Goal: Task Accomplishment & Management: Manage account settings

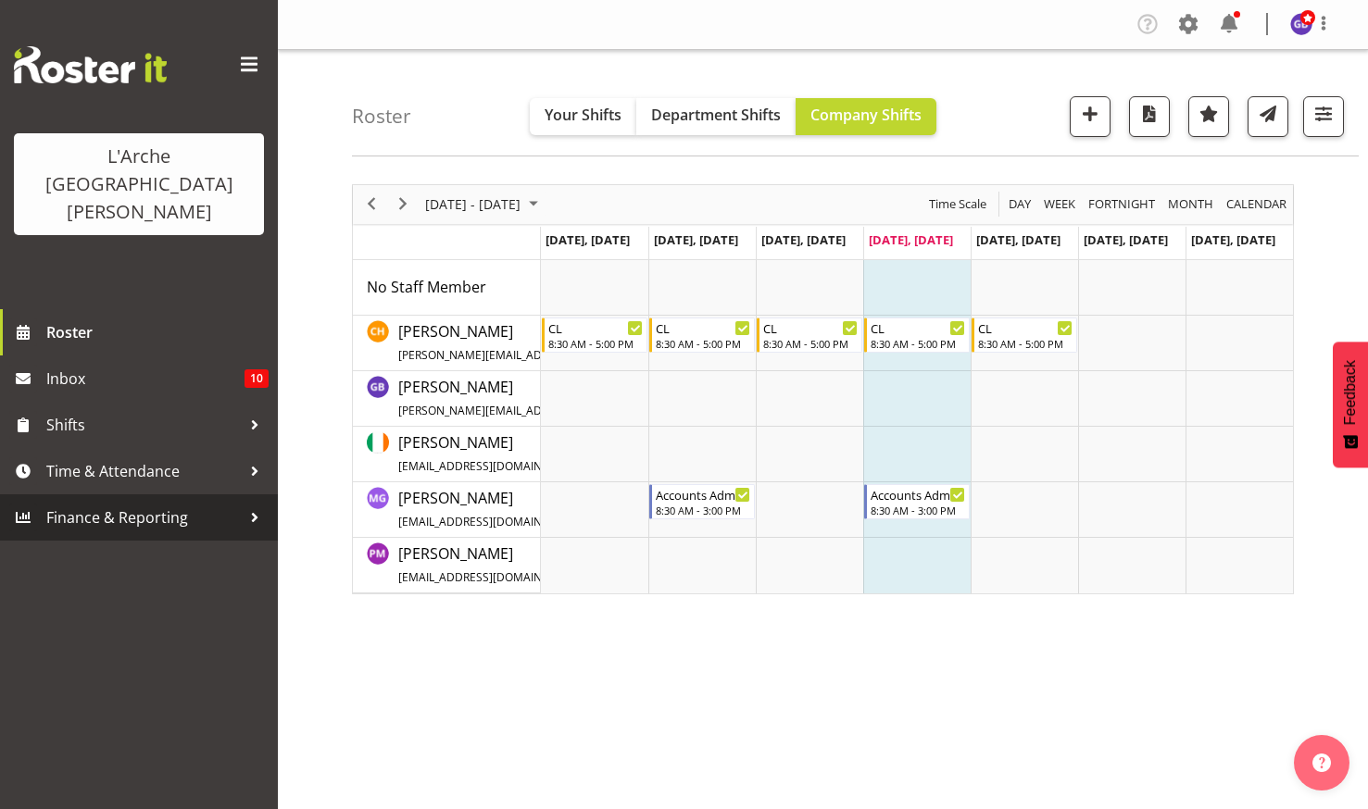
click at [89, 504] on span "Finance & Reporting" at bounding box center [143, 518] width 194 height 28
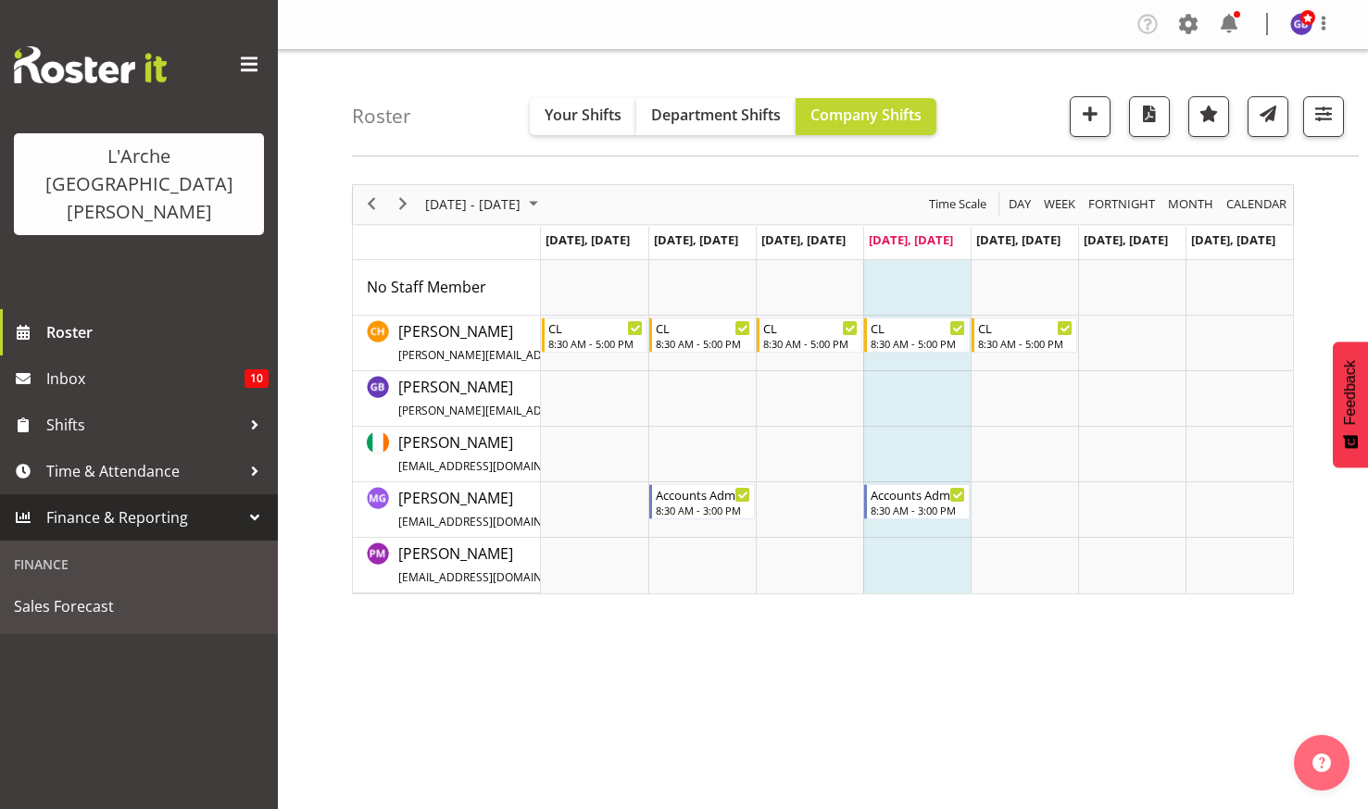
click at [123, 504] on span "Finance & Reporting" at bounding box center [143, 518] width 194 height 28
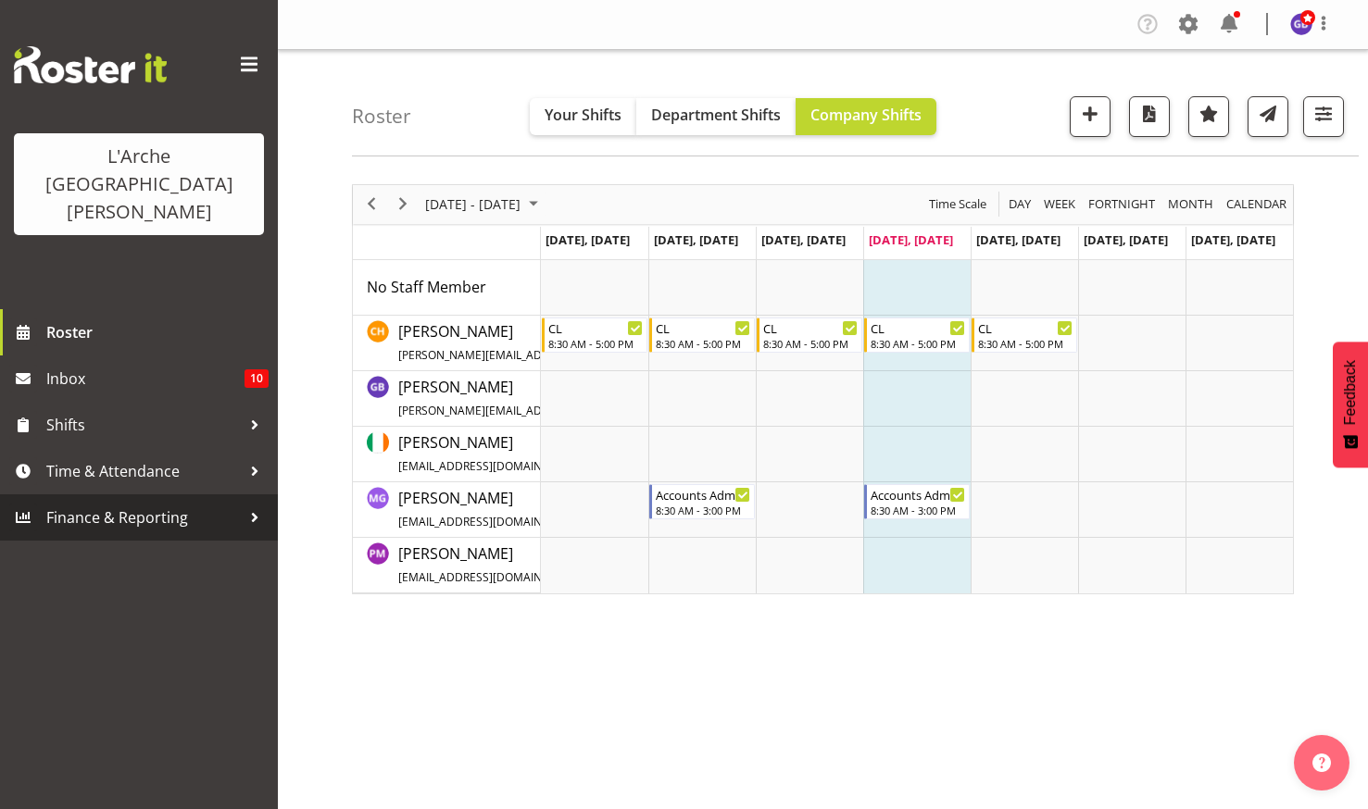
click at [147, 504] on span "Finance & Reporting" at bounding box center [143, 518] width 194 height 28
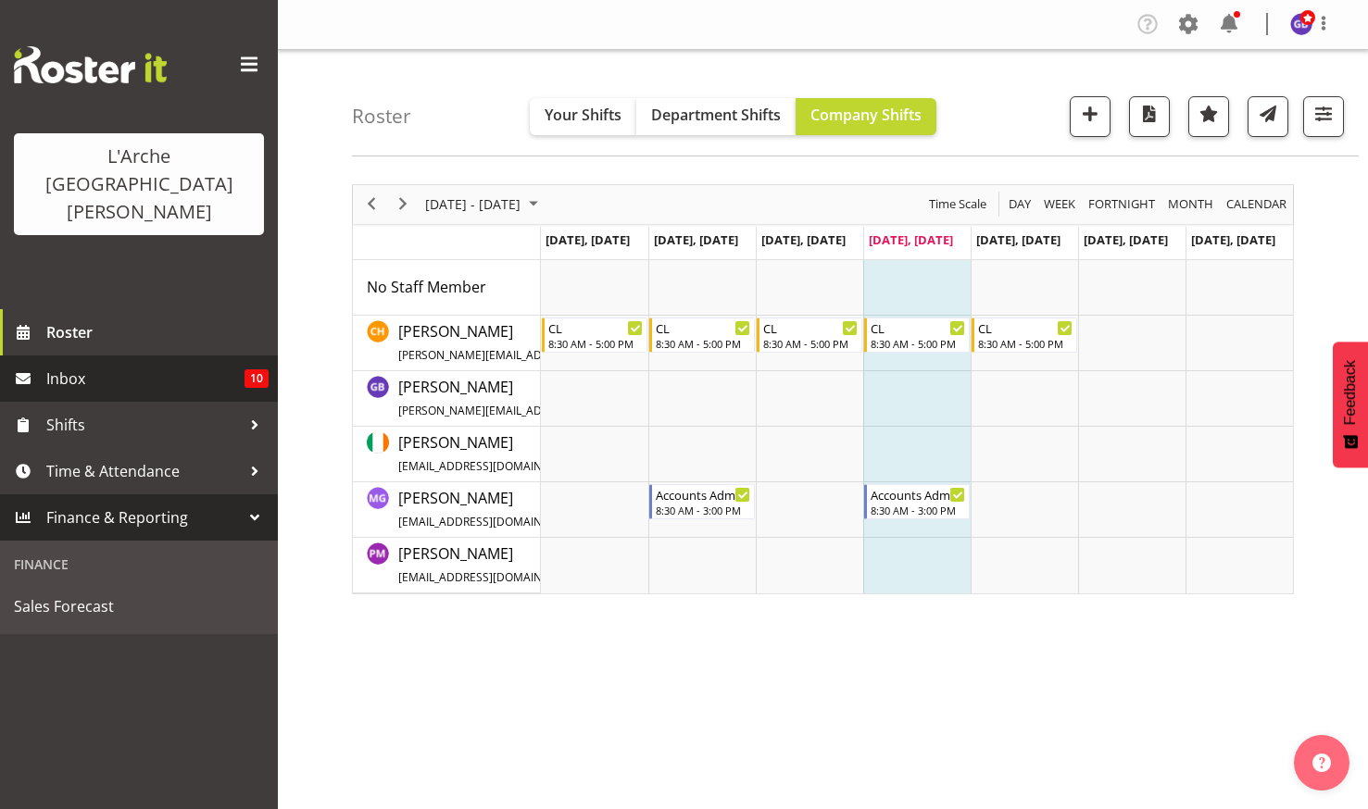
click at [72, 365] on span "Inbox" at bounding box center [145, 379] width 198 height 28
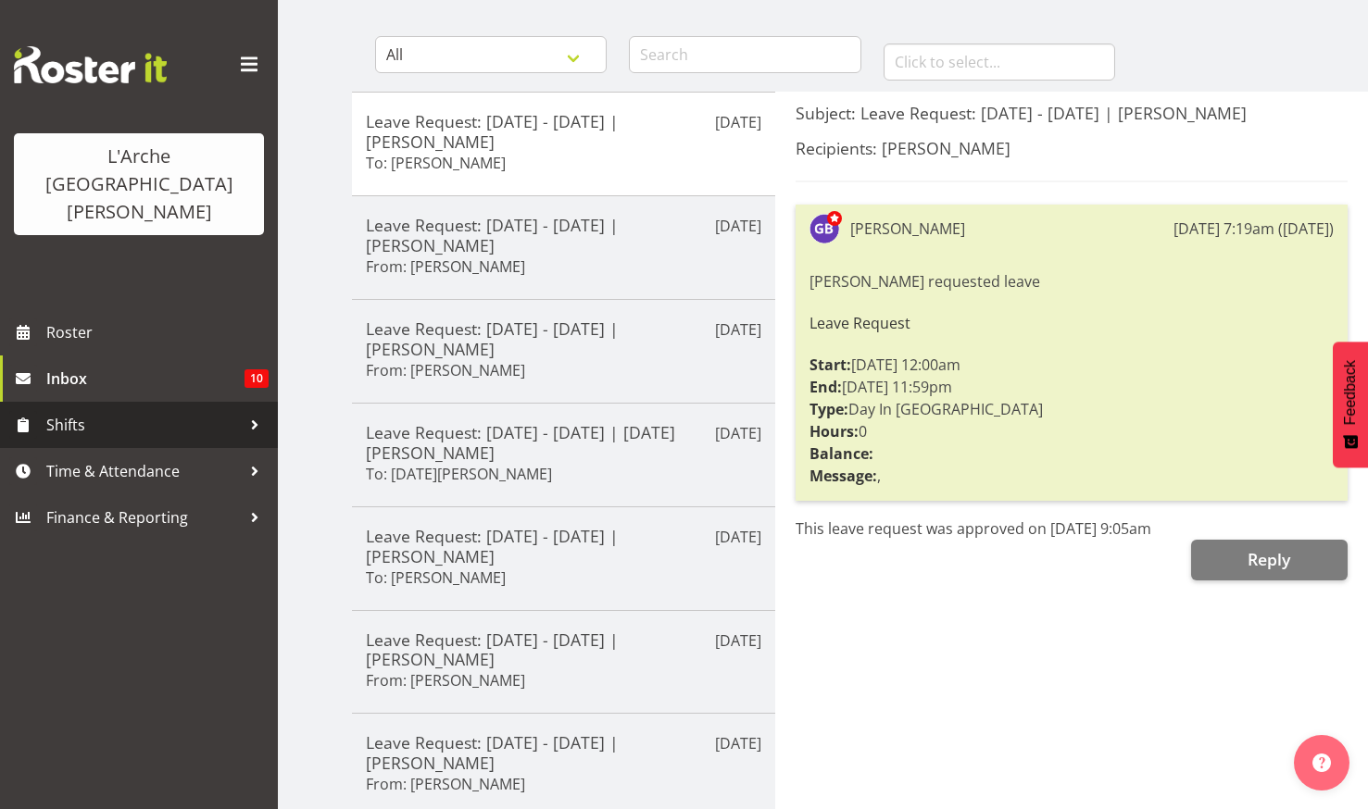
scroll to position [553, 0]
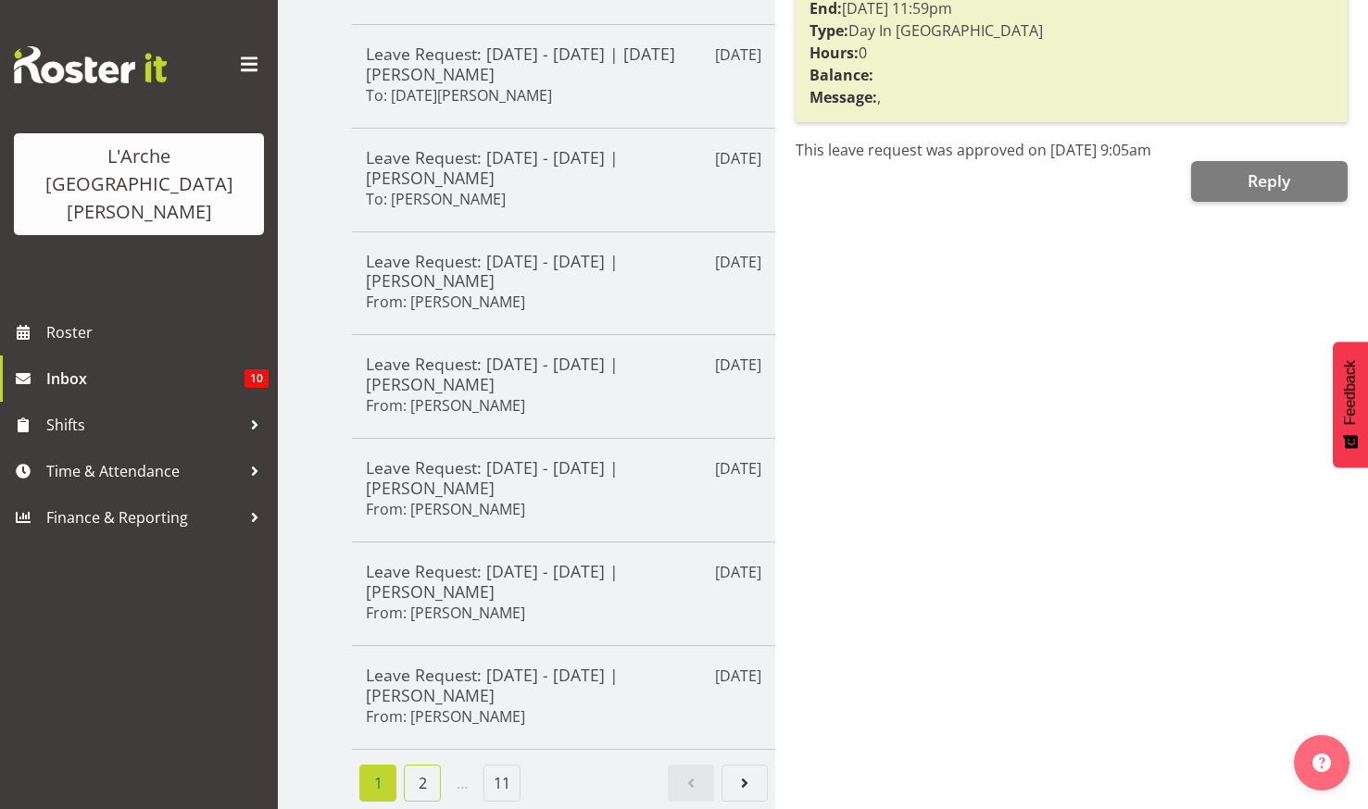
click at [415, 767] on link "2" at bounding box center [422, 783] width 37 height 37
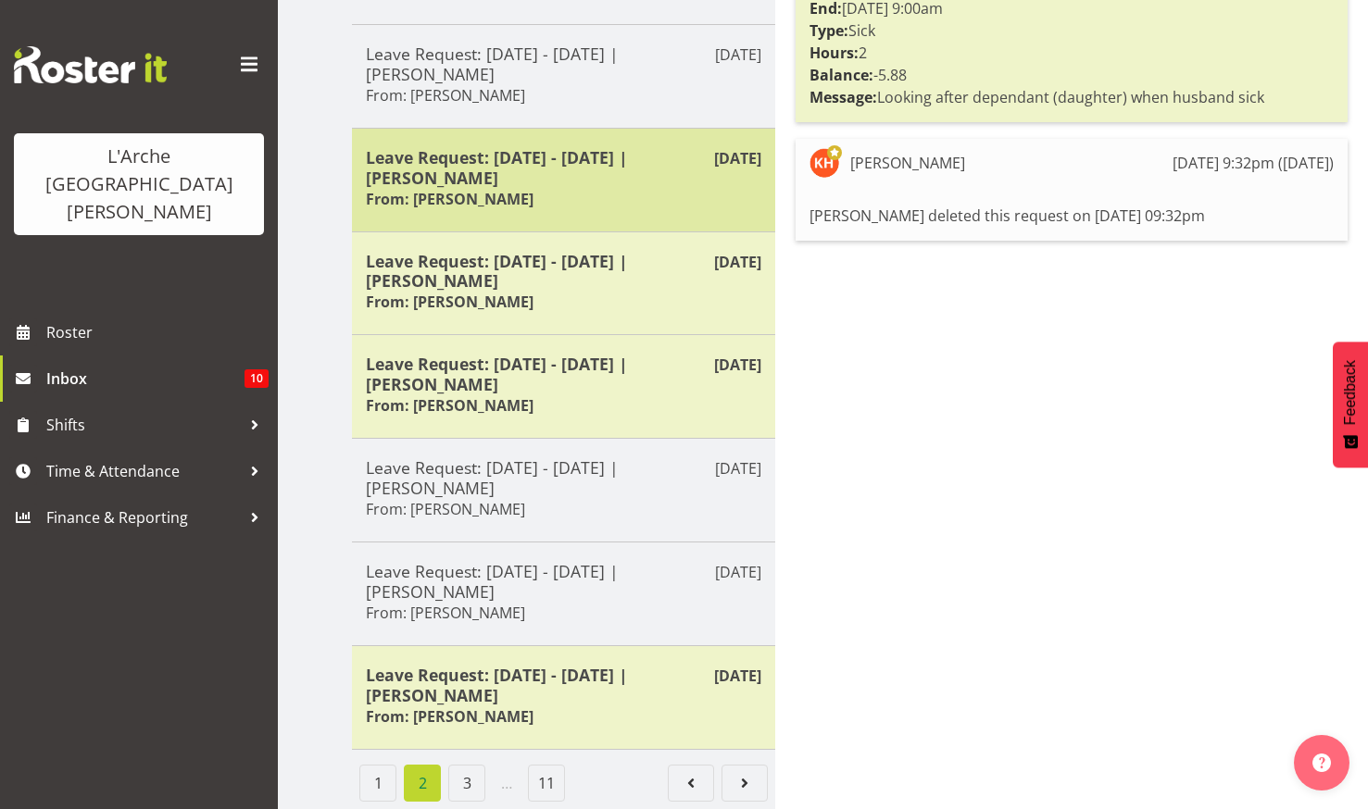
click at [463, 147] on h5 "Leave Request: 24/12/25 - 24/12/25 | Krishnaben Patel" at bounding box center [563, 167] width 395 height 41
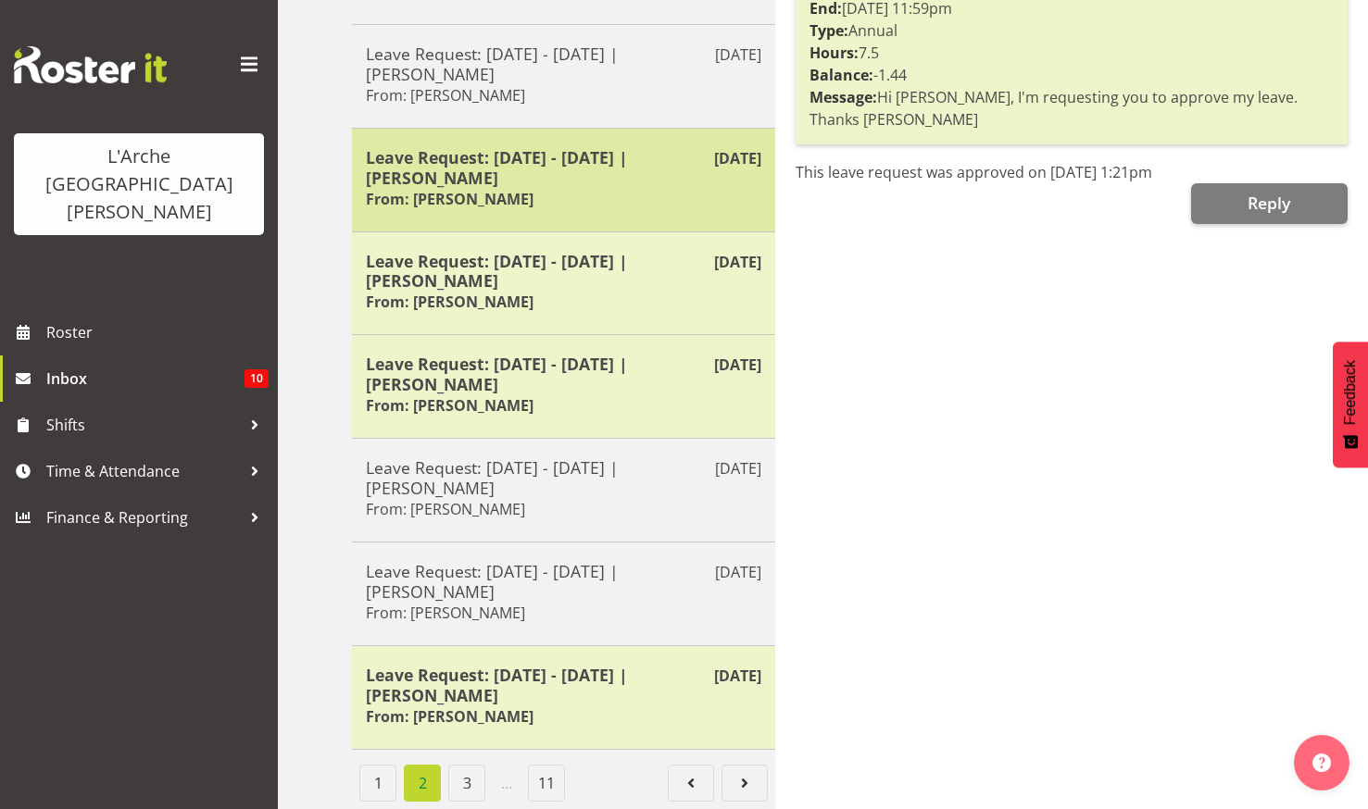
click at [463, 147] on h5 "Leave Request: 24/12/25 - 24/12/25 | Krishnaben Patel" at bounding box center [563, 167] width 395 height 41
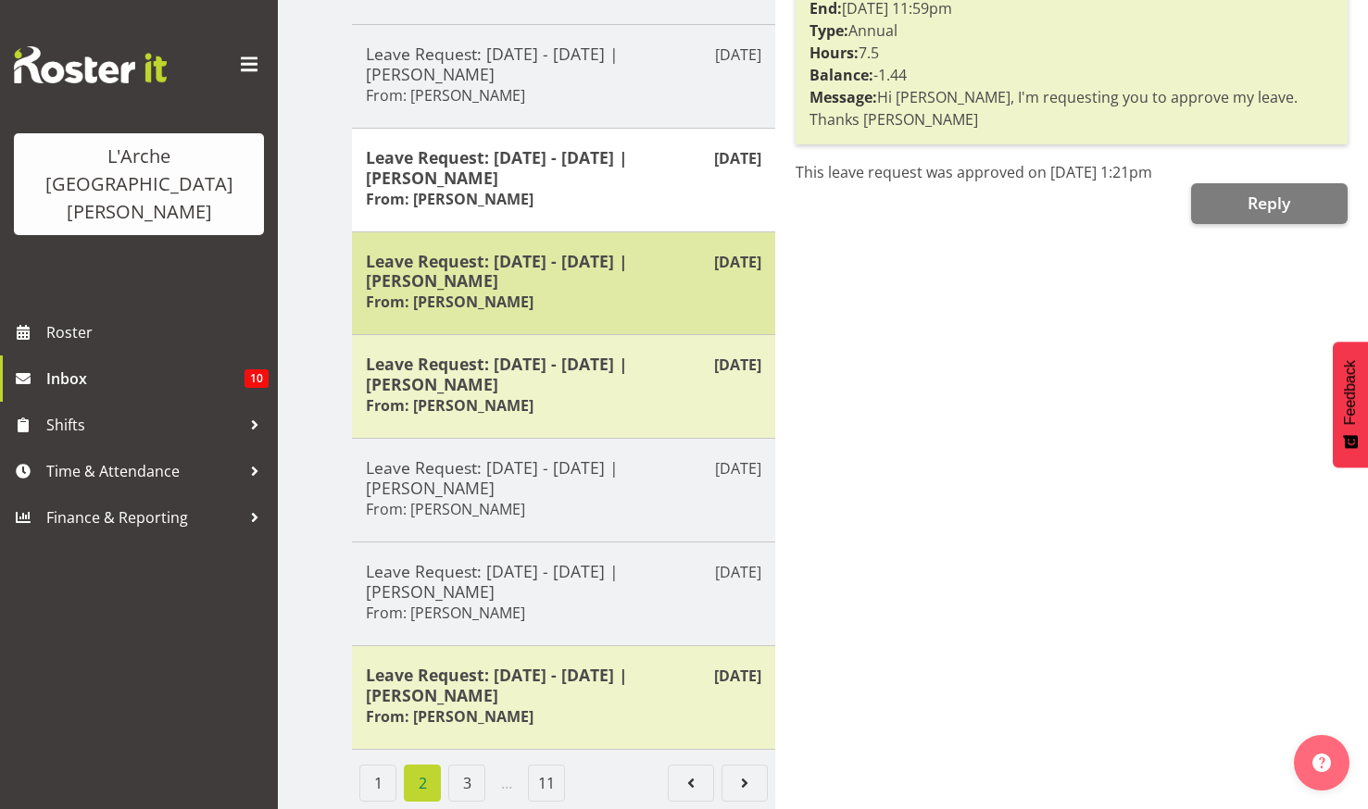
click at [532, 251] on h5 "Leave Request: [DATE] - [DATE] | [PERSON_NAME]" at bounding box center [563, 271] width 395 height 41
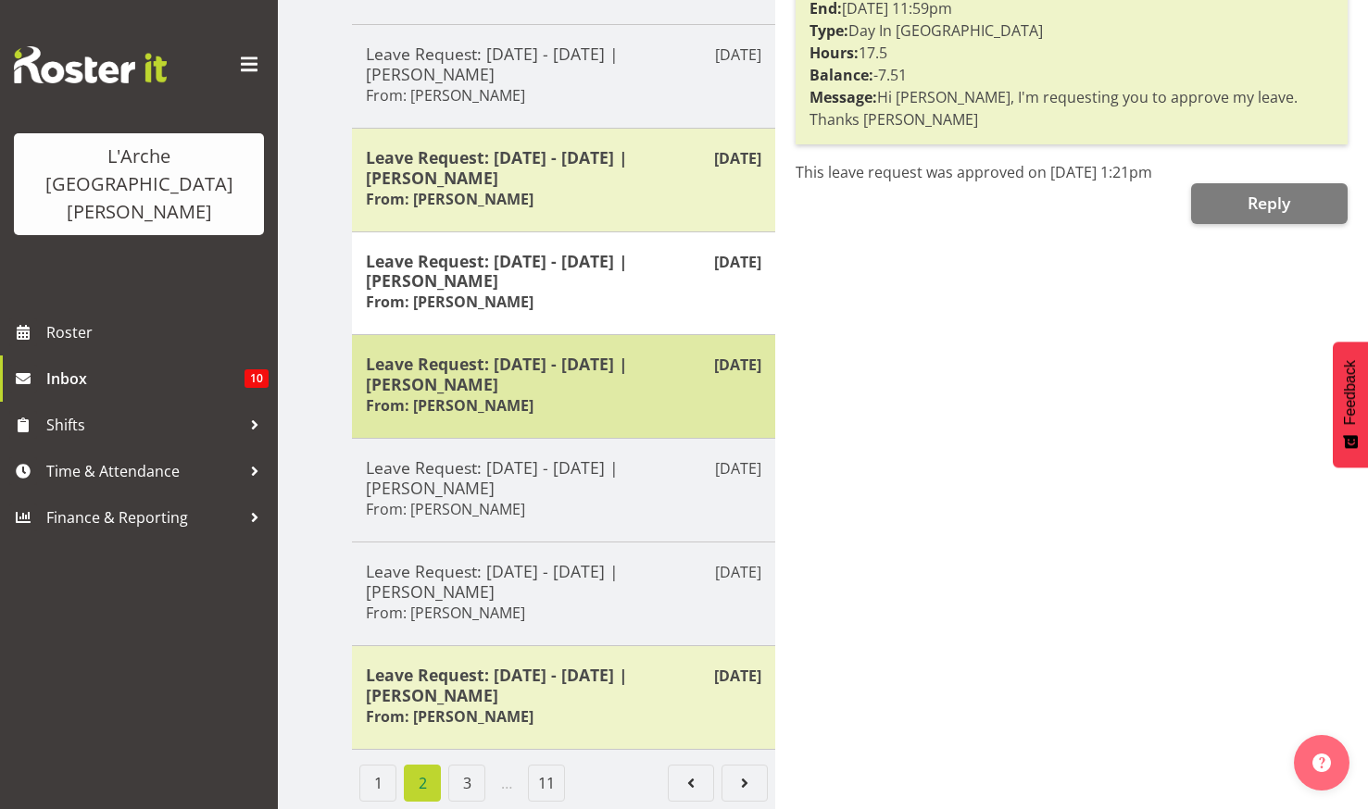
click at [513, 364] on h5 "Leave Request: [DATE] - [DATE] | [PERSON_NAME]" at bounding box center [563, 374] width 395 height 41
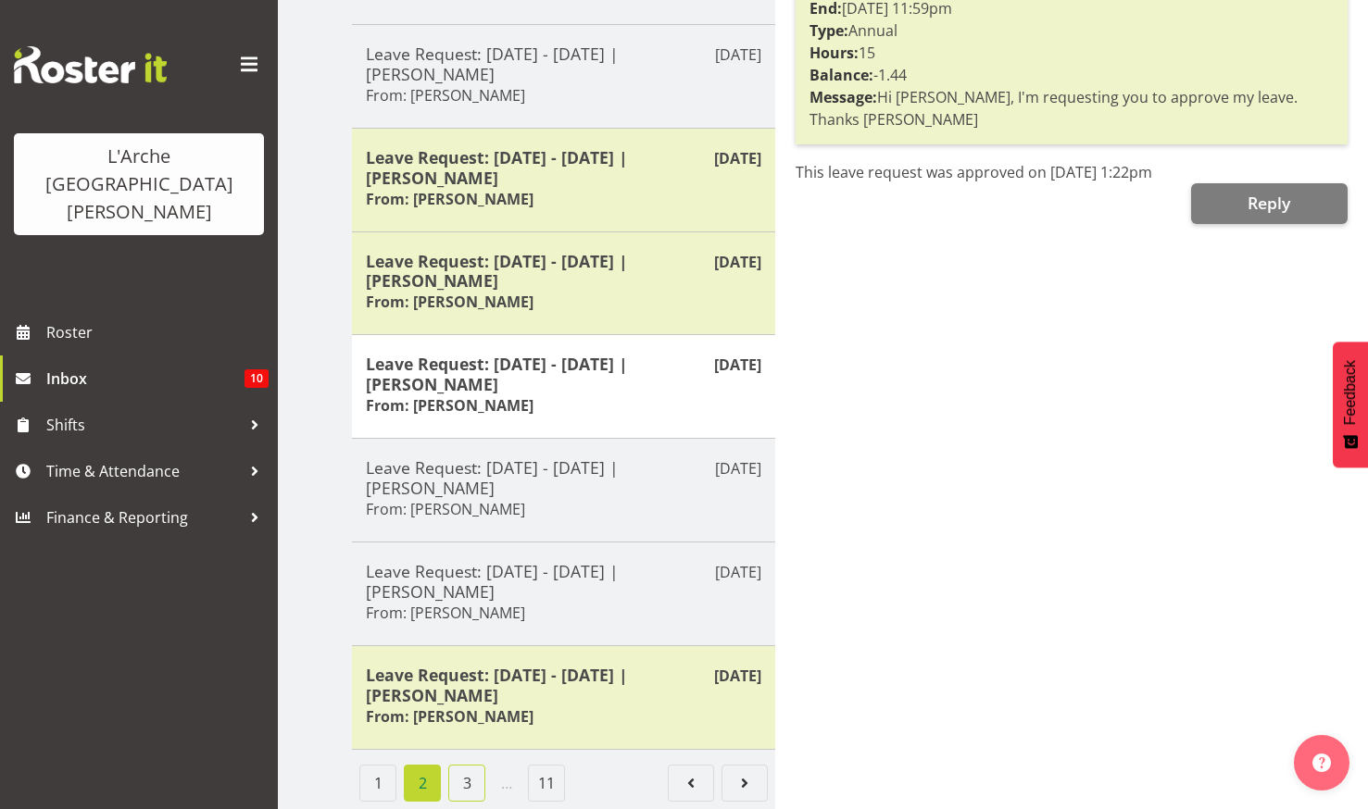
click at [462, 765] on link "3" at bounding box center [466, 783] width 37 height 37
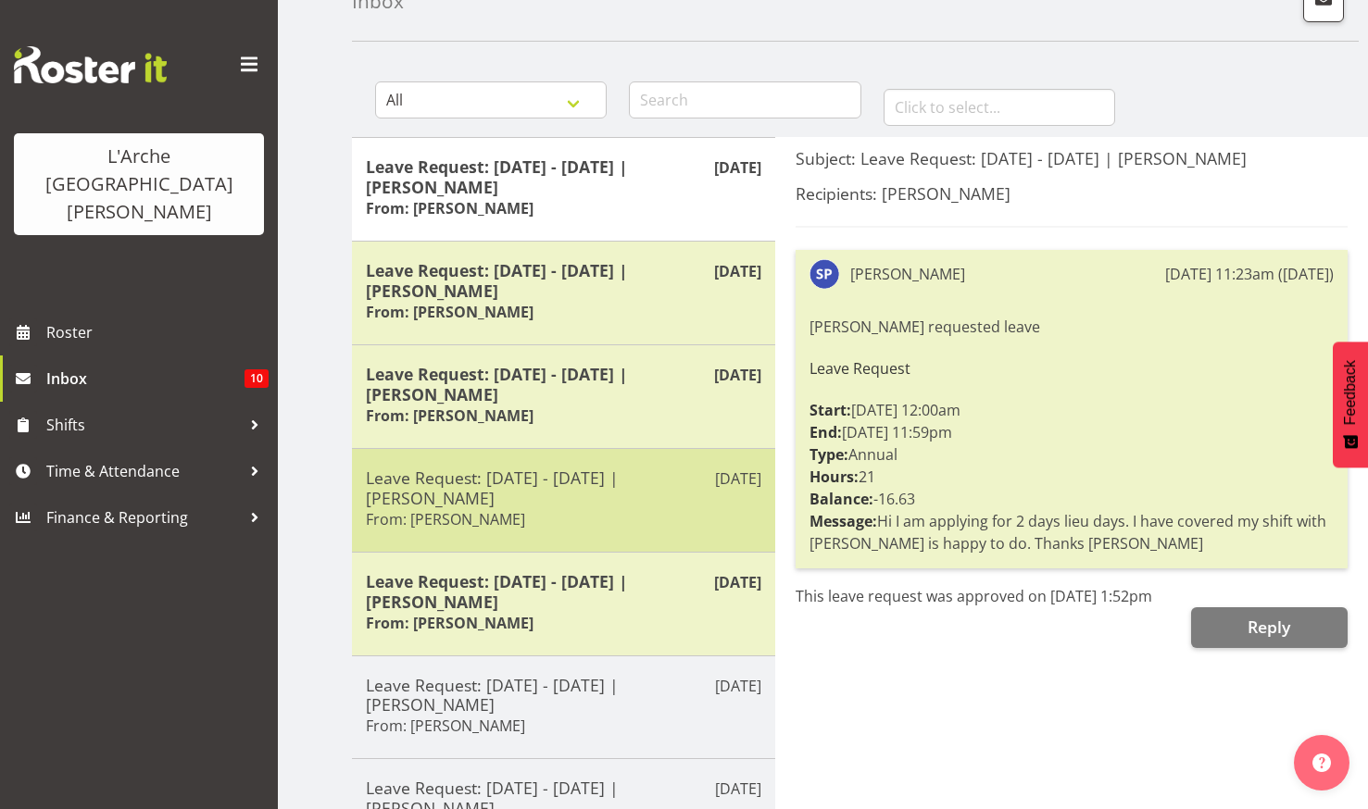
click at [450, 527] on h6 "From: Melissa Fry" at bounding box center [445, 519] width 159 height 19
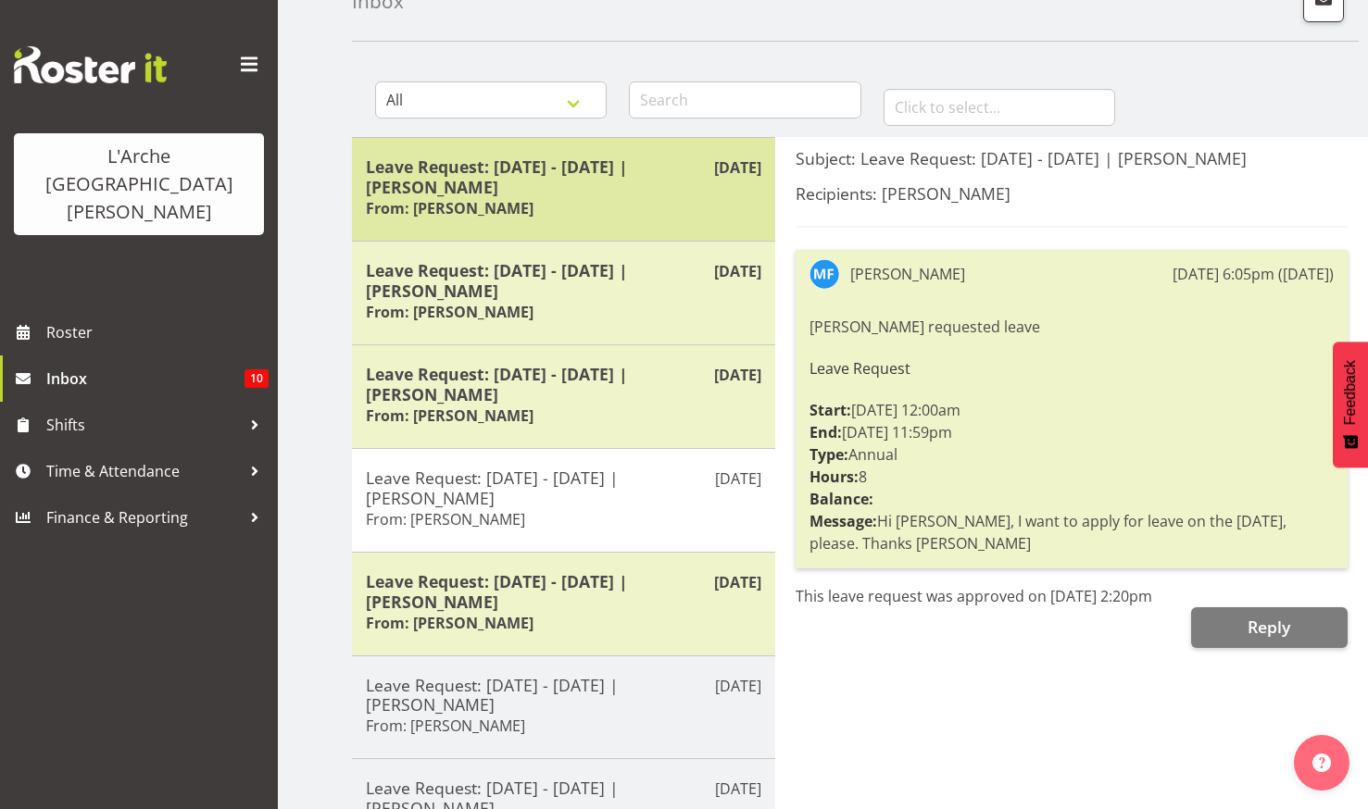
click at [510, 167] on h5 "Leave Request: 15/04/25 - 16/04/25 | Sanjay Prasad" at bounding box center [563, 177] width 395 height 41
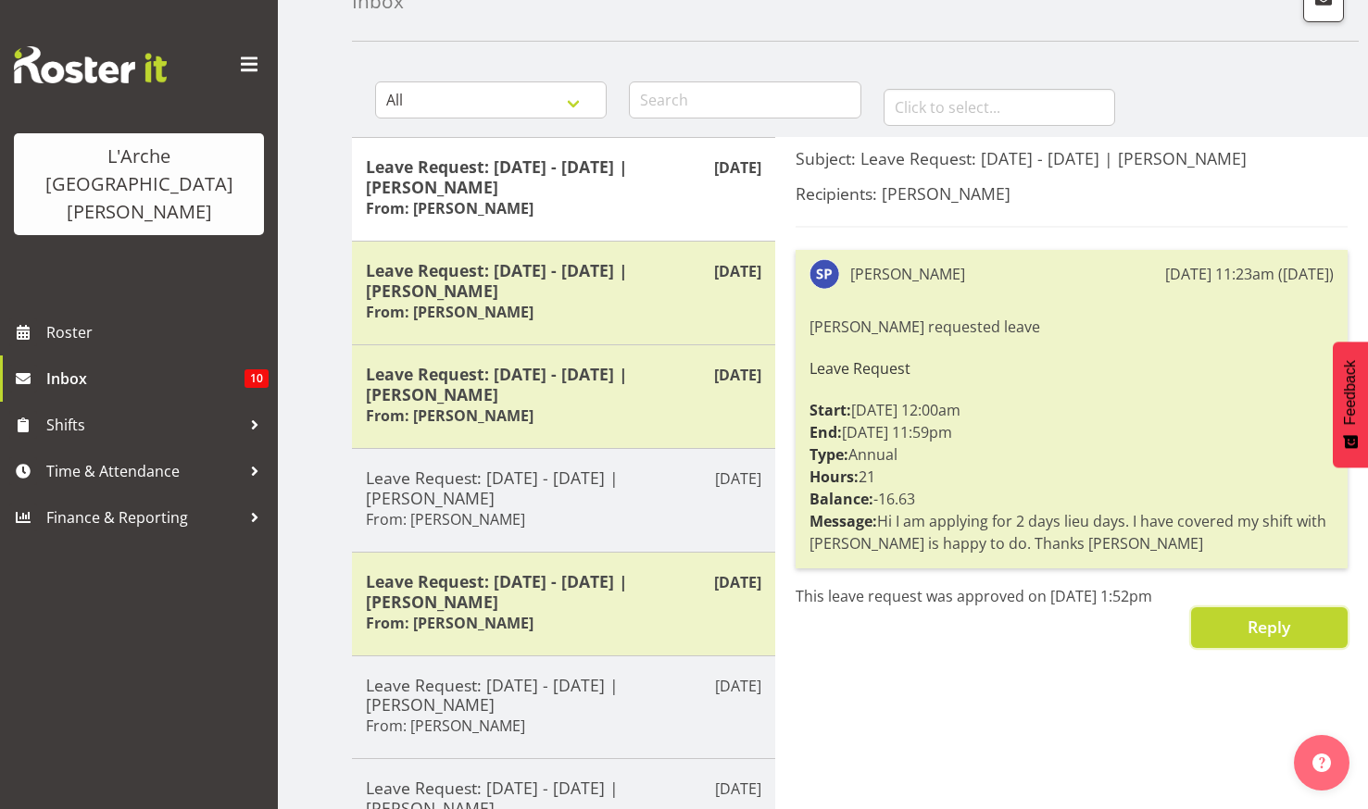
click at [1265, 638] on span "Reply" at bounding box center [1269, 627] width 43 height 24
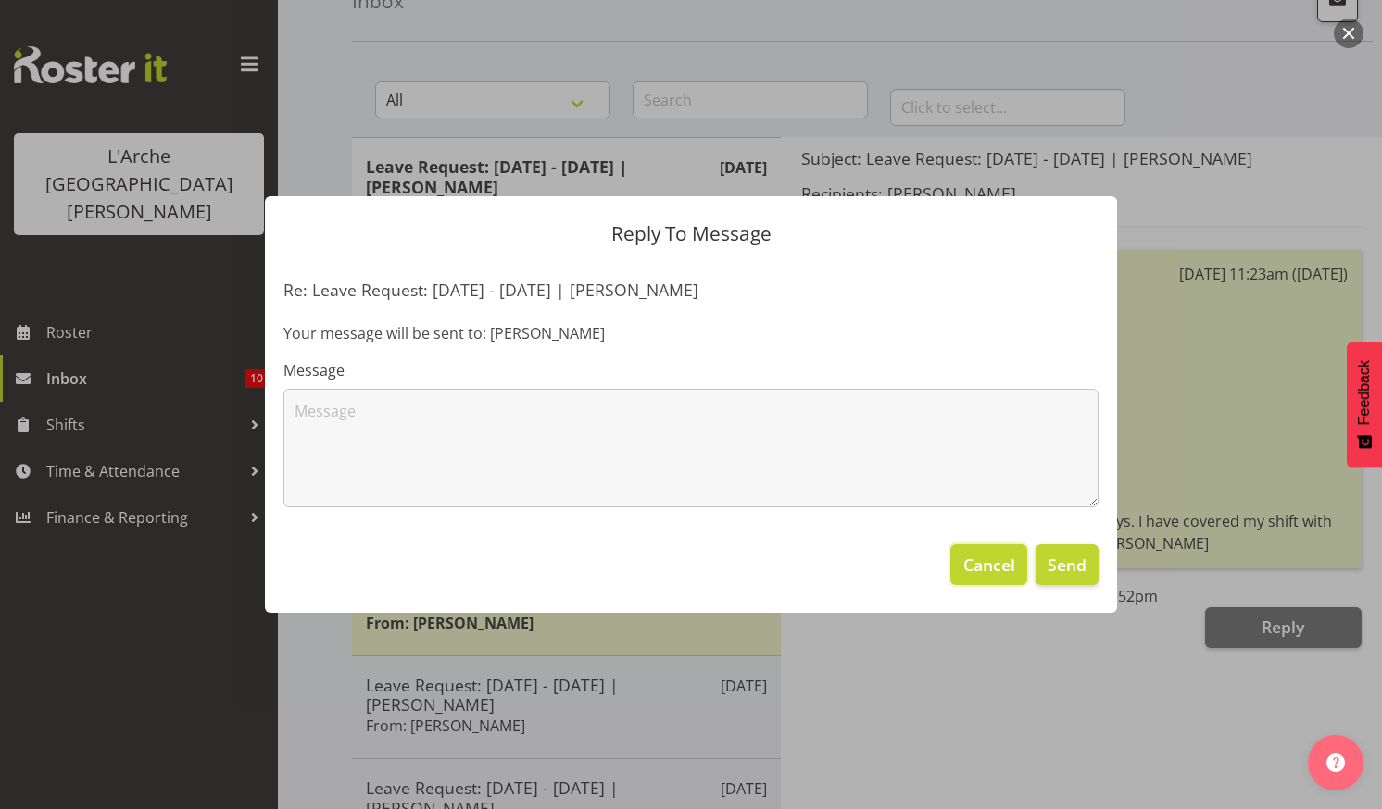
click at [992, 558] on span "Cancel" at bounding box center [989, 565] width 52 height 24
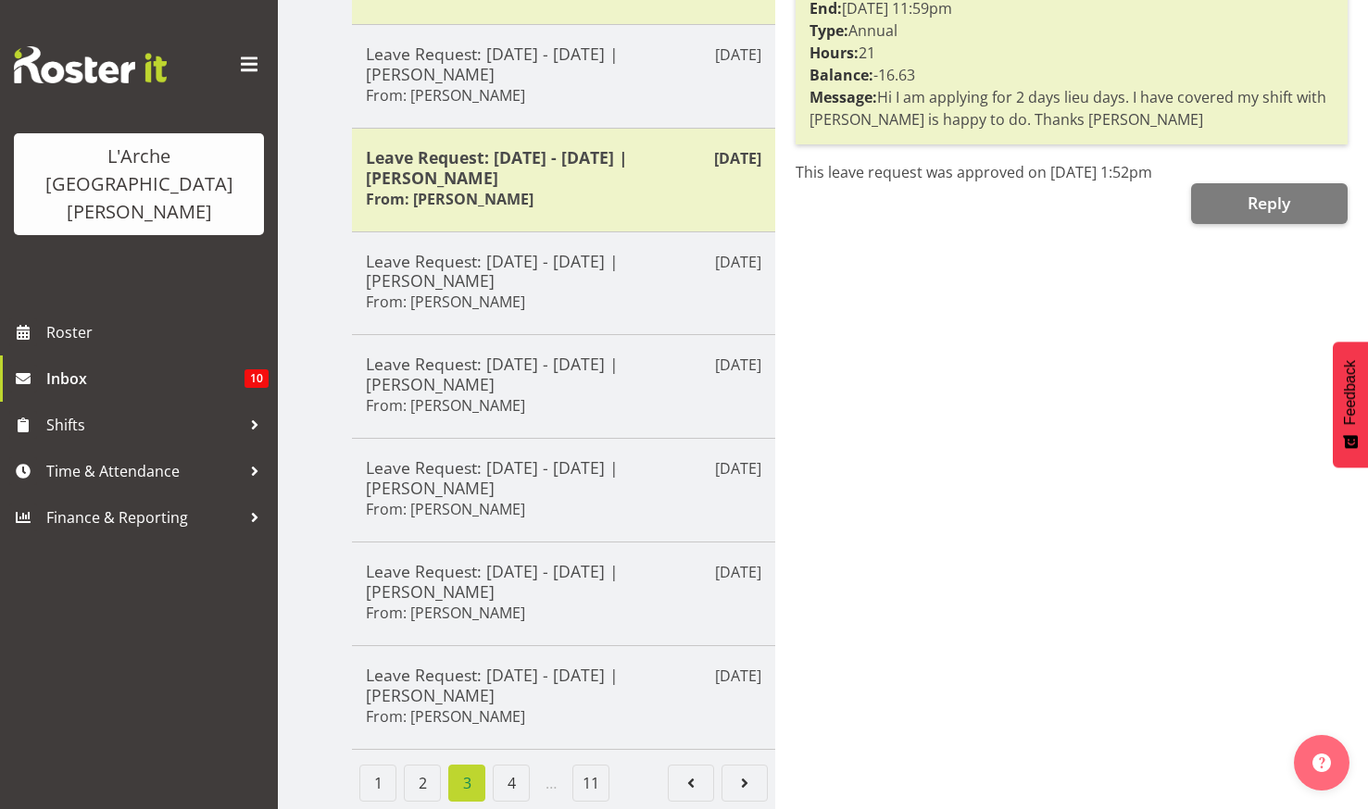
scroll to position [553, 0]
click at [508, 765] on link "4" at bounding box center [511, 783] width 37 height 37
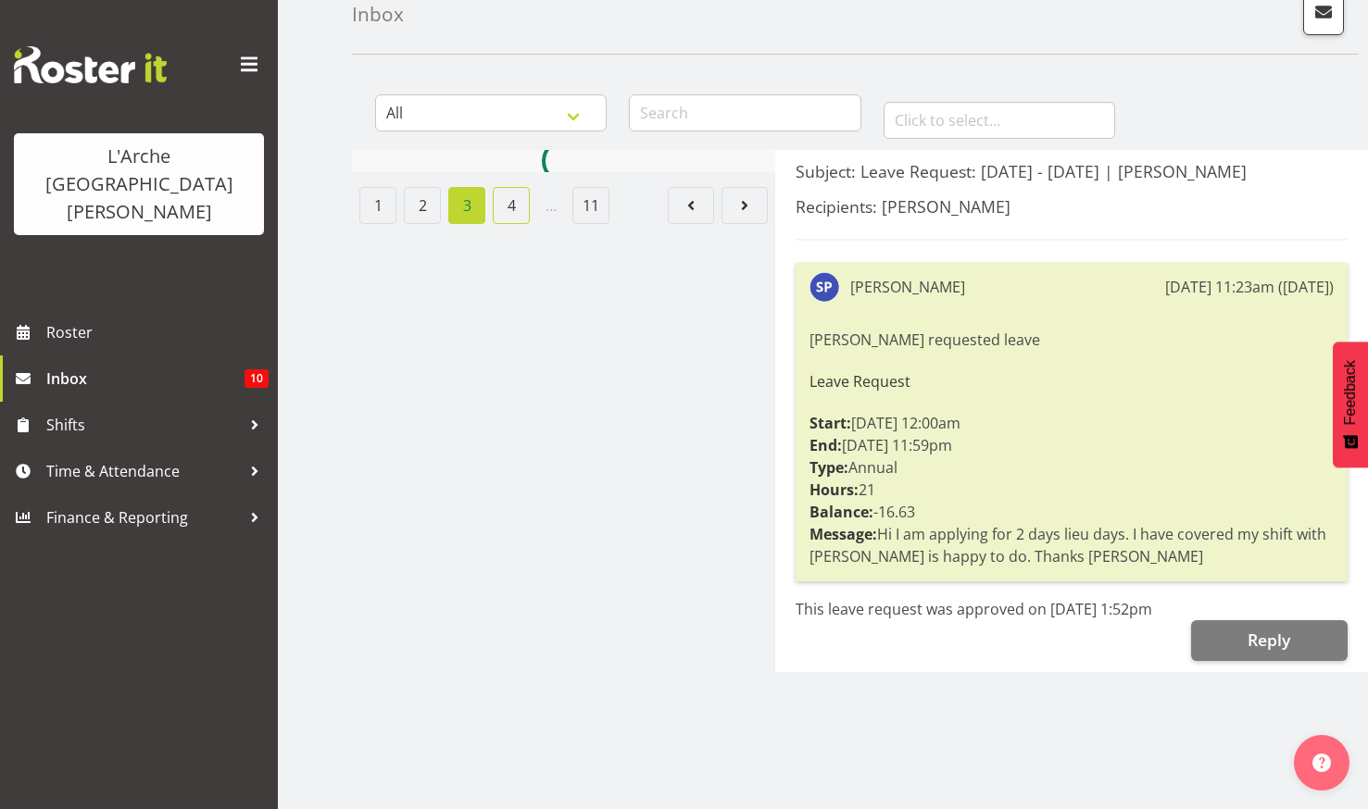
scroll to position [533, 0]
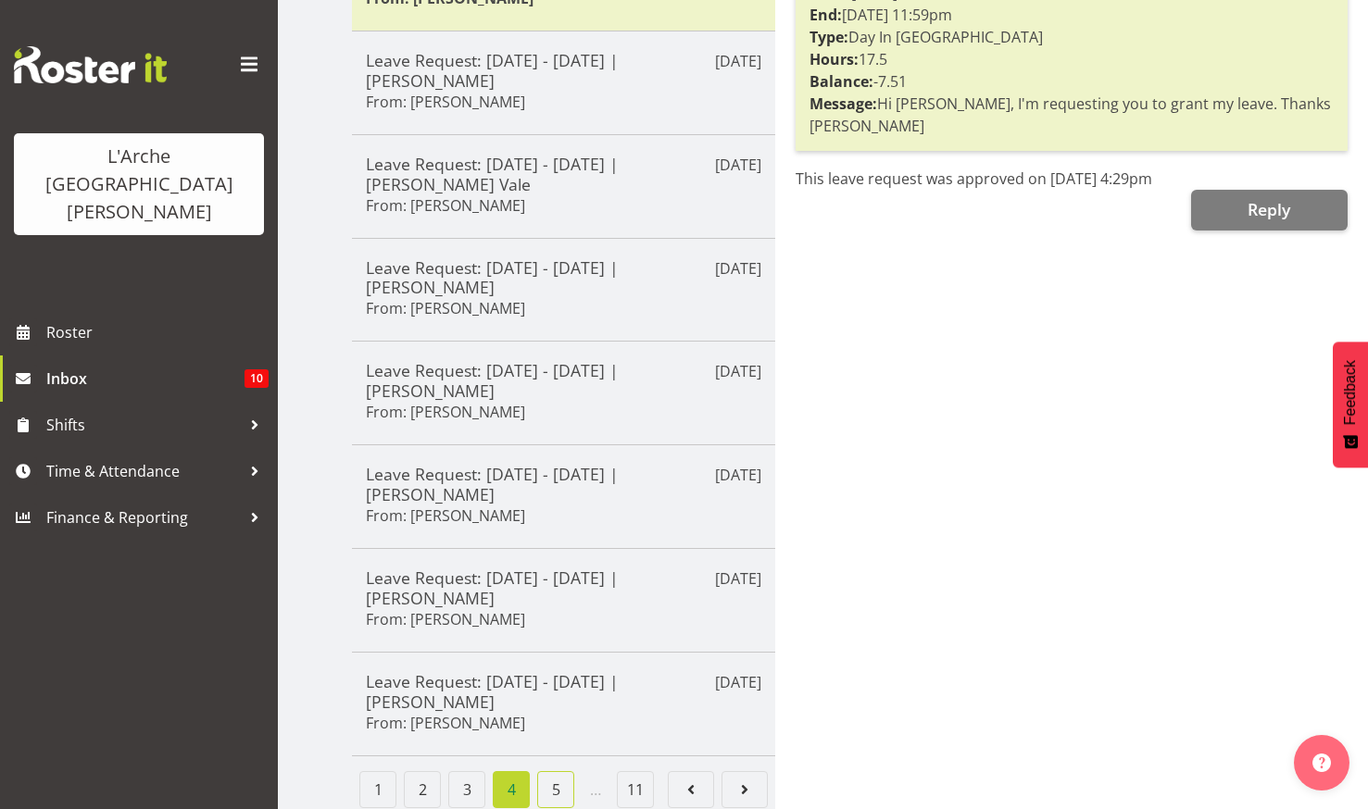
click at [553, 771] on link "5" at bounding box center [555, 789] width 37 height 37
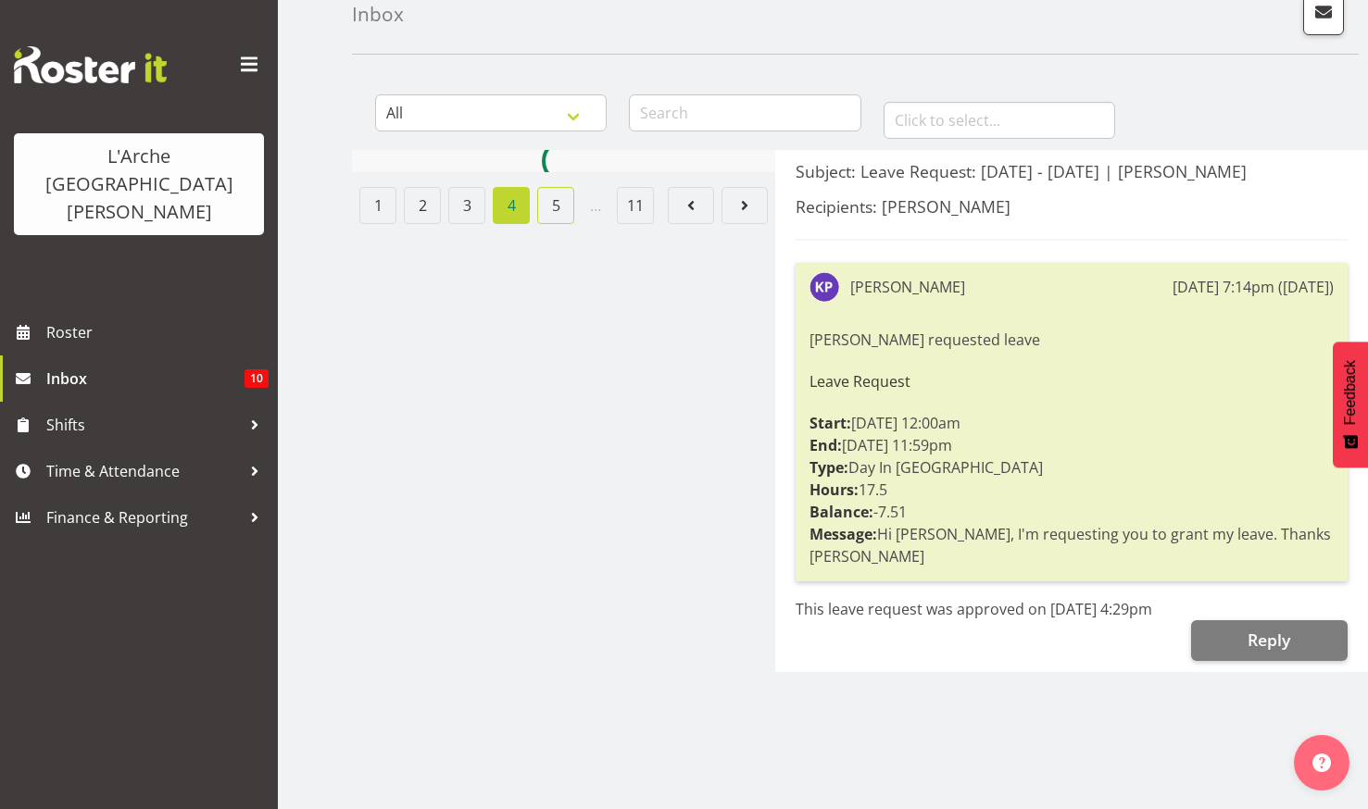
scroll to position [115, 0]
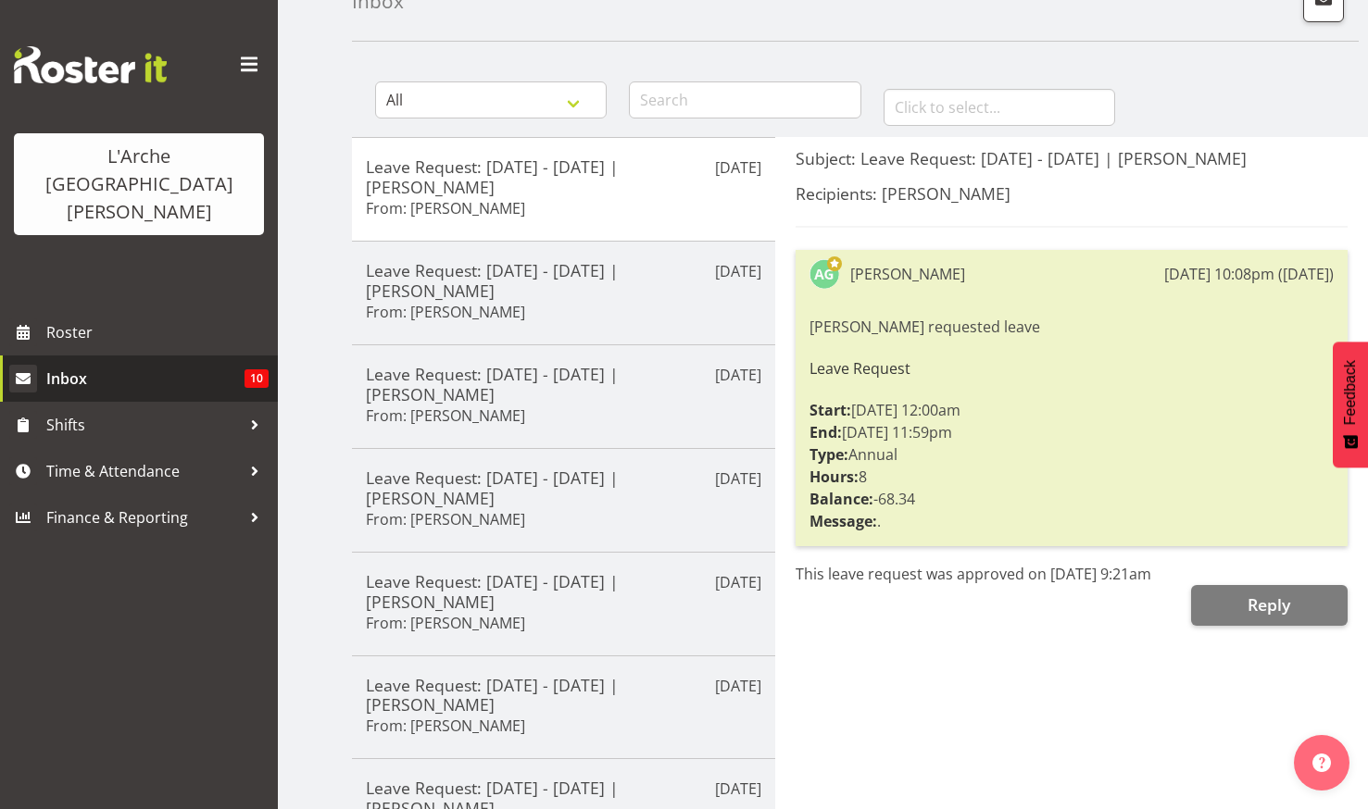
click at [241, 356] on link "Inbox 10" at bounding box center [139, 379] width 278 height 46
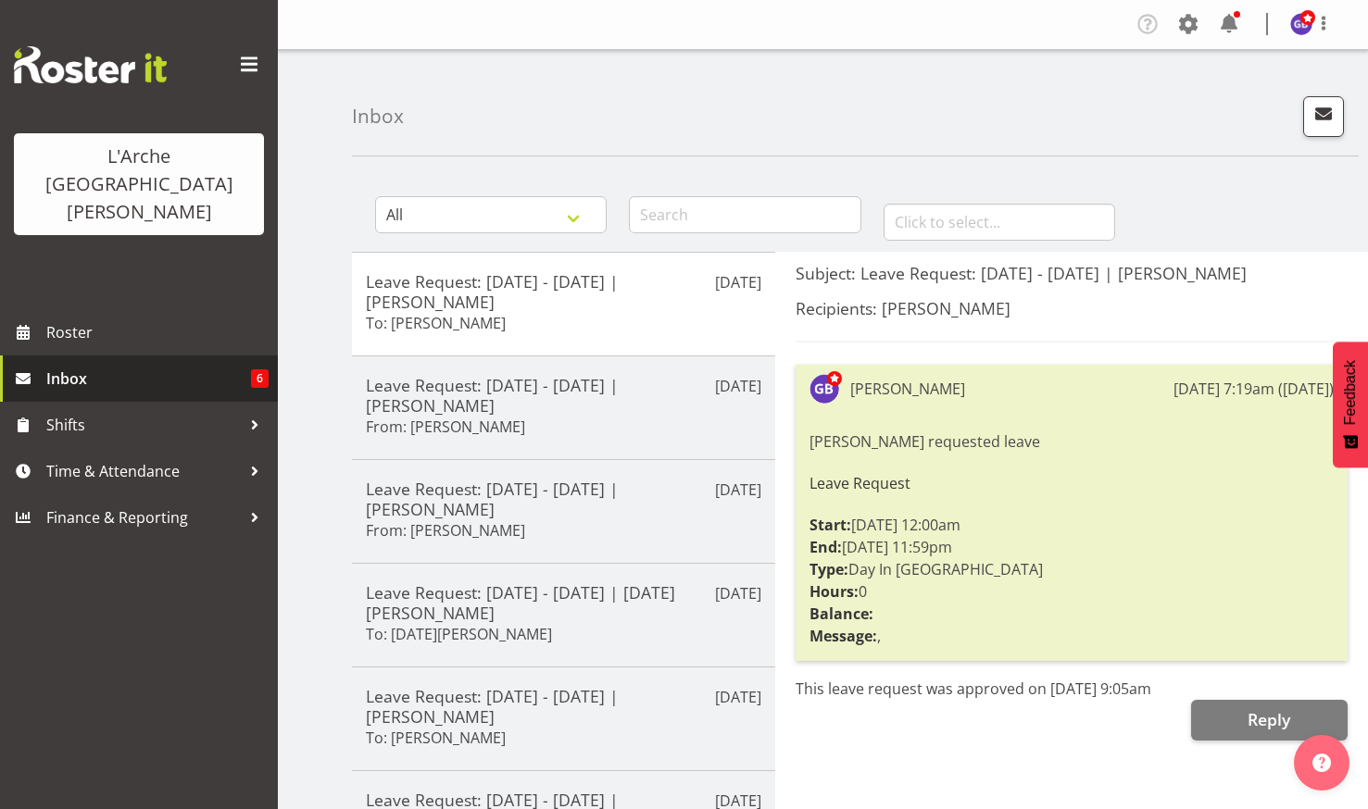
click at [166, 365] on span "Inbox" at bounding box center [148, 379] width 205 height 28
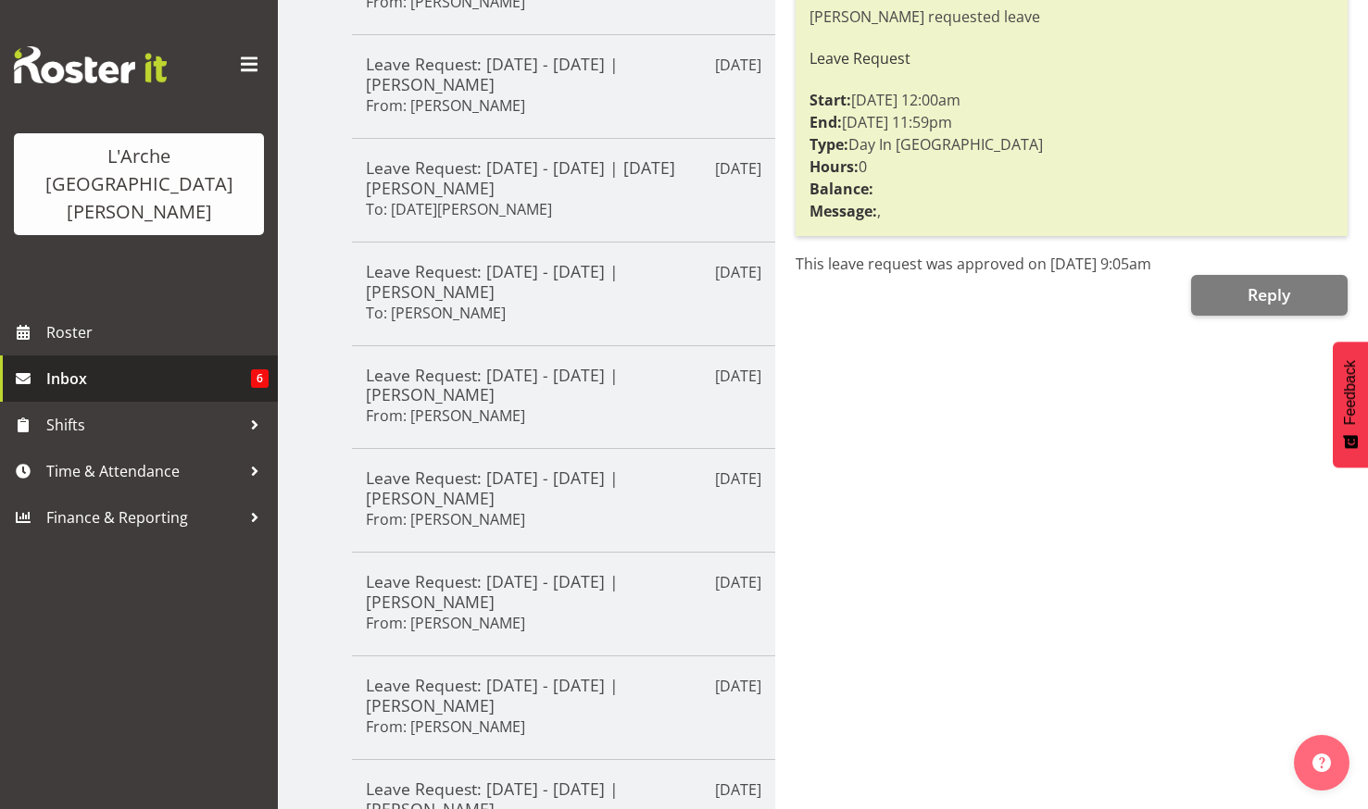
scroll to position [553, 0]
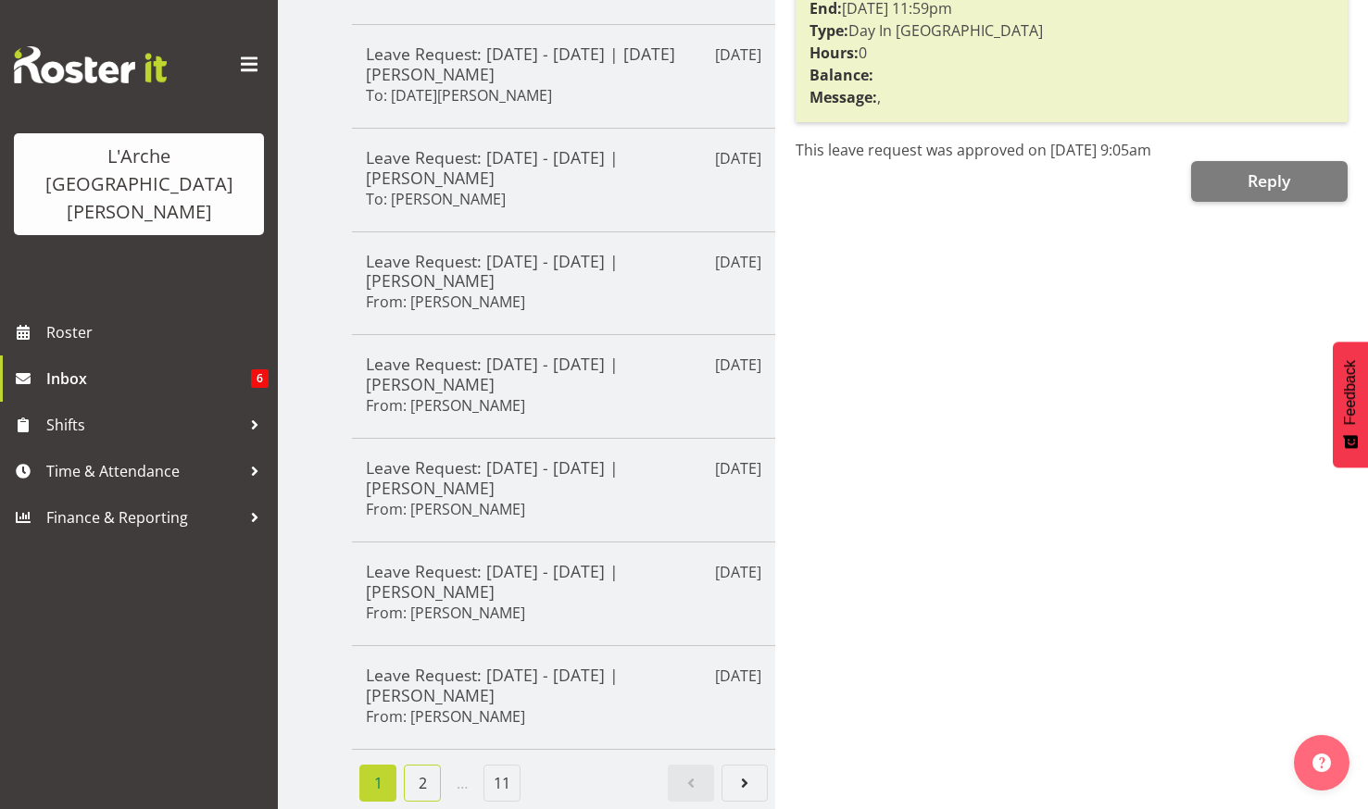
click at [425, 765] on link "2" at bounding box center [422, 783] width 37 height 37
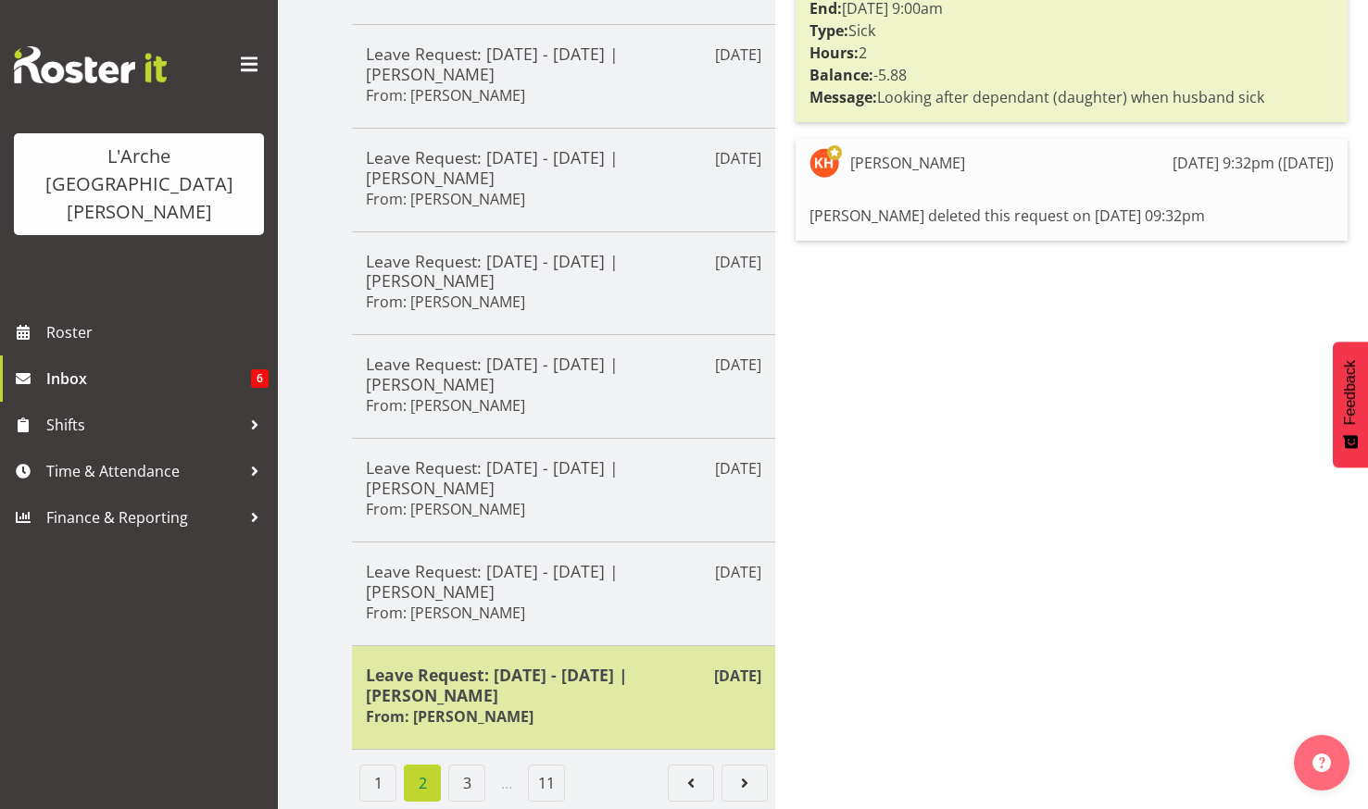
click at [484, 671] on h5 "Leave Request: [DATE] - [DATE] | [PERSON_NAME]" at bounding box center [563, 685] width 395 height 41
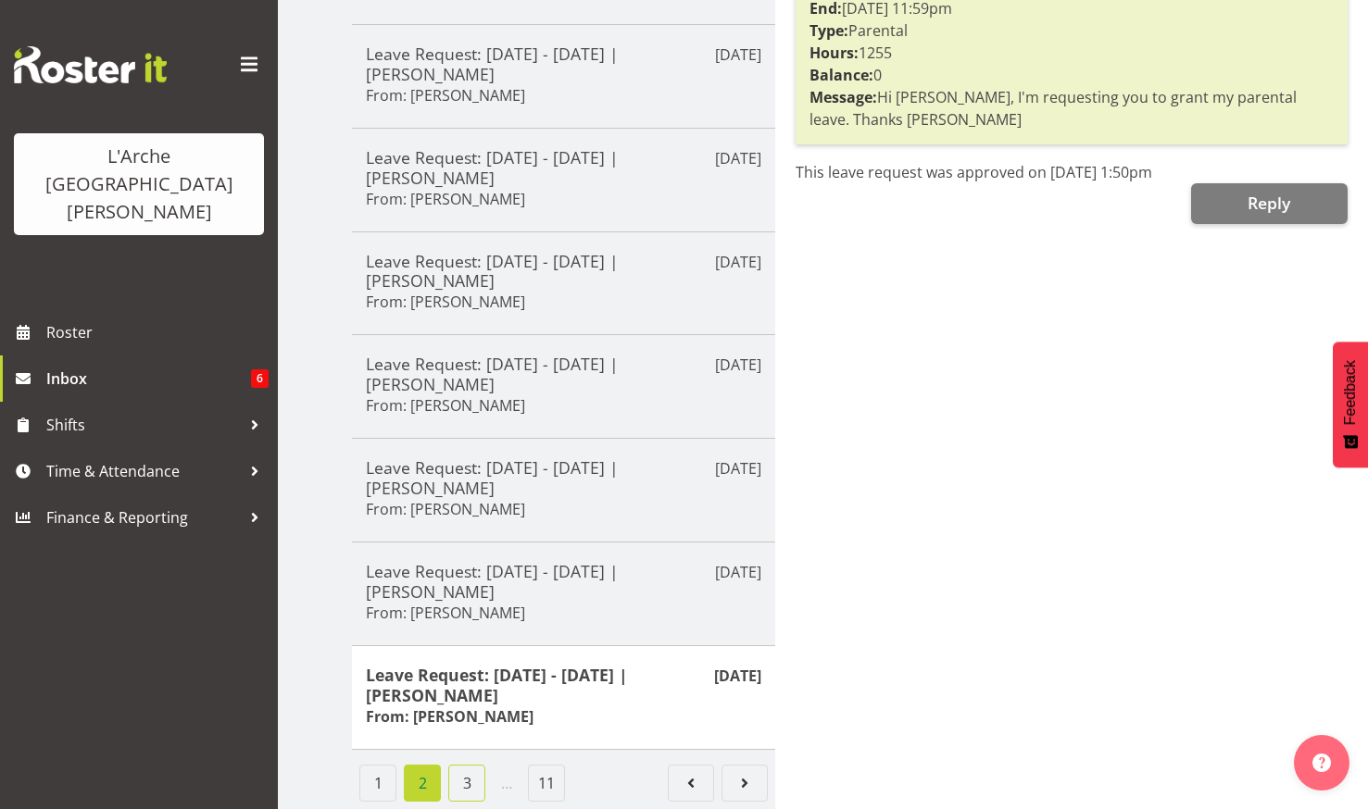
click at [464, 765] on link "3" at bounding box center [466, 783] width 37 height 37
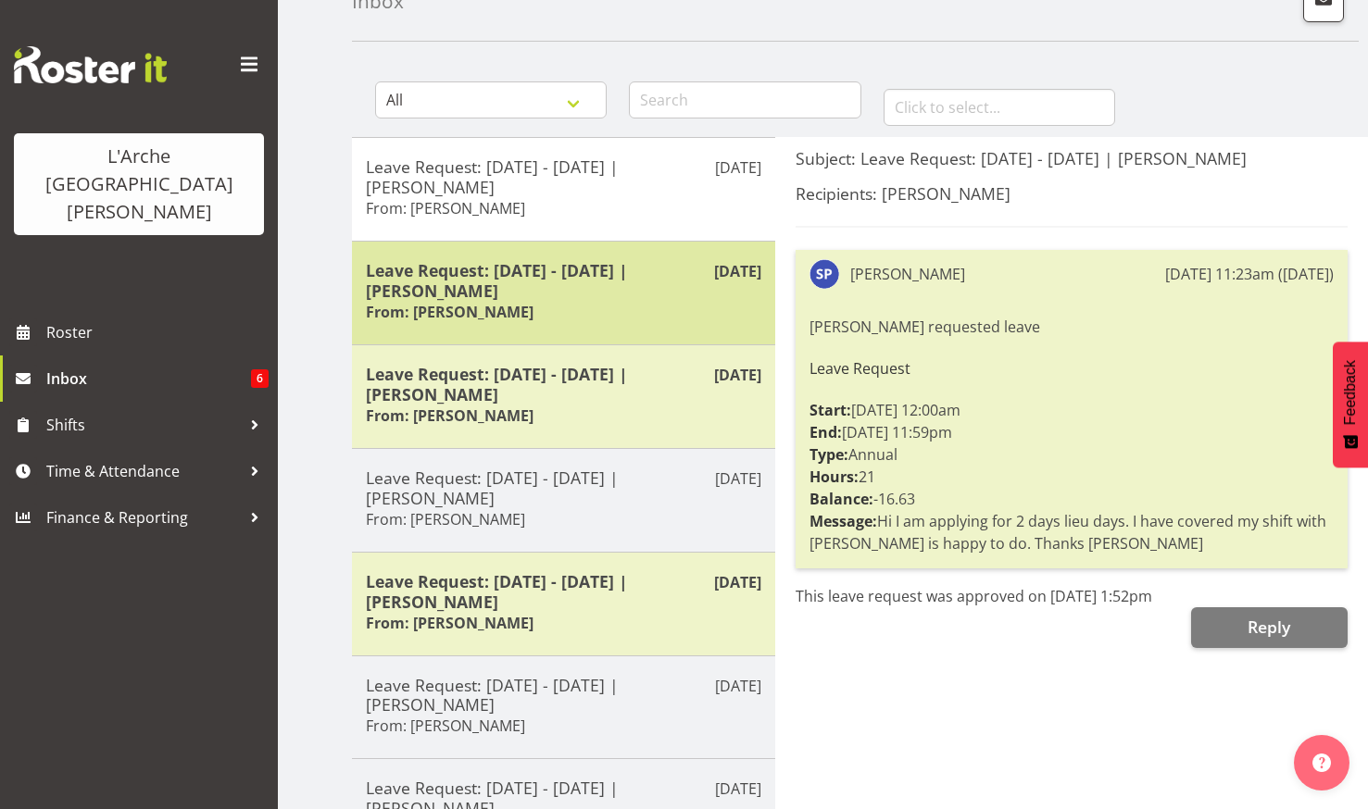
click at [529, 270] on h5 "Leave Request: [DATE] - [DATE] | [PERSON_NAME]" at bounding box center [563, 280] width 395 height 41
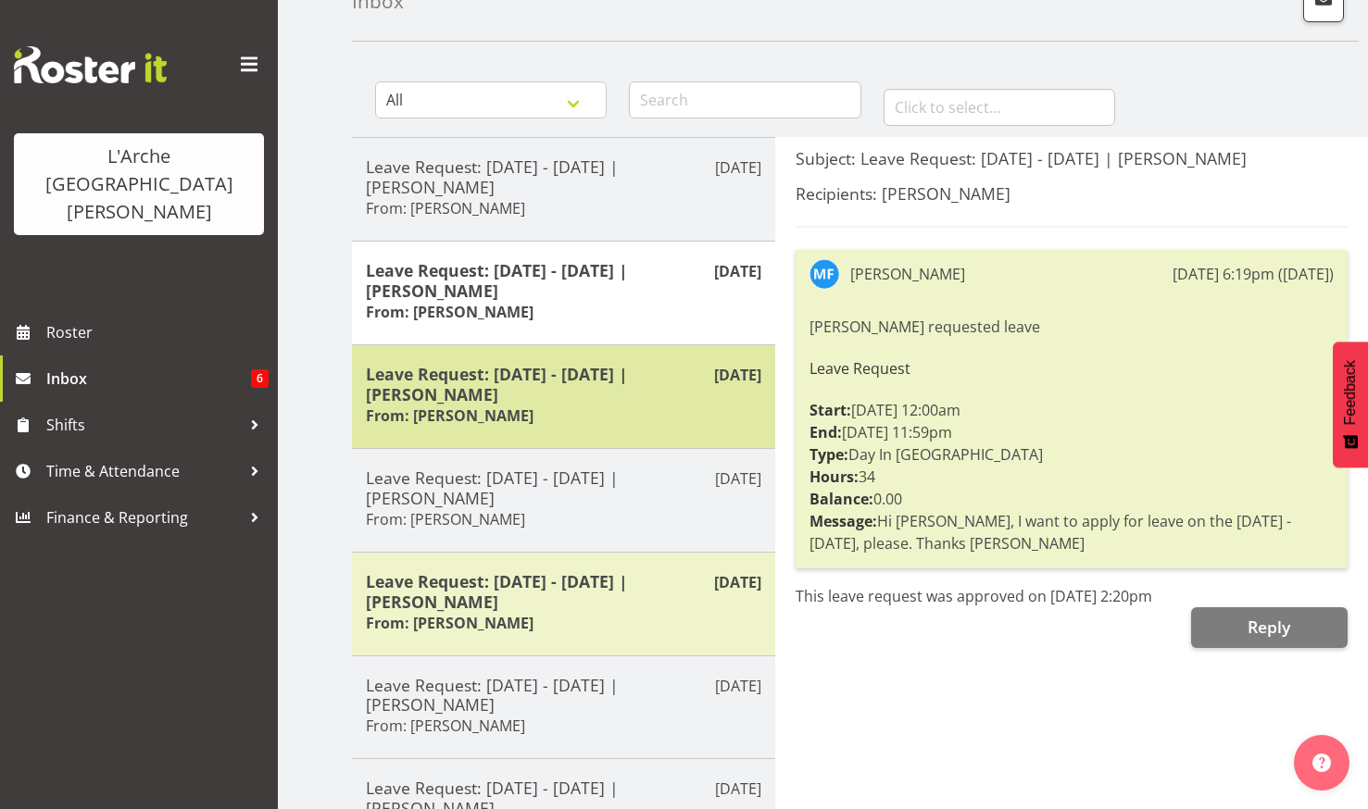
click at [512, 381] on h5 "Leave Request: [DATE] - [DATE] | [PERSON_NAME]" at bounding box center [563, 384] width 395 height 41
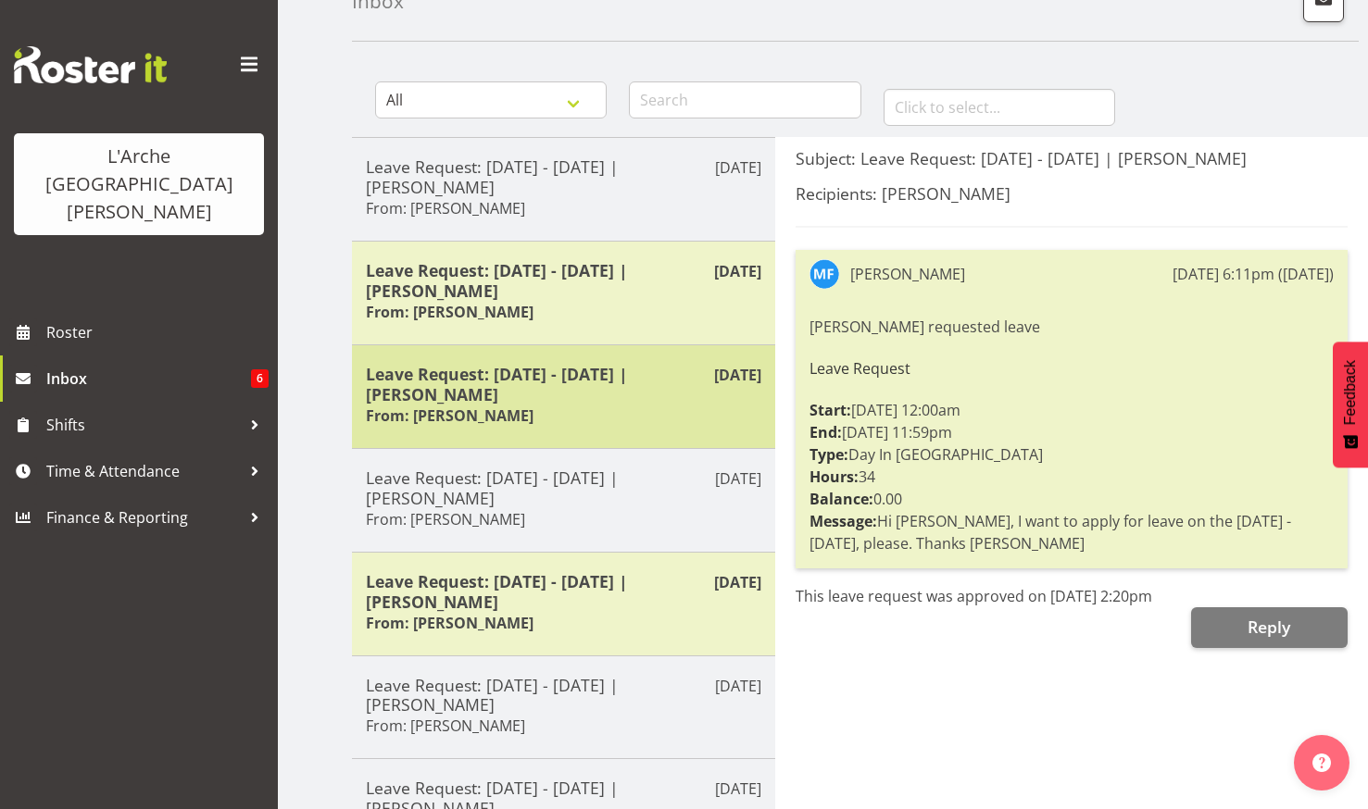
click at [524, 382] on h5 "Leave Request: [DATE] - [DATE] | [PERSON_NAME]" at bounding box center [563, 384] width 395 height 41
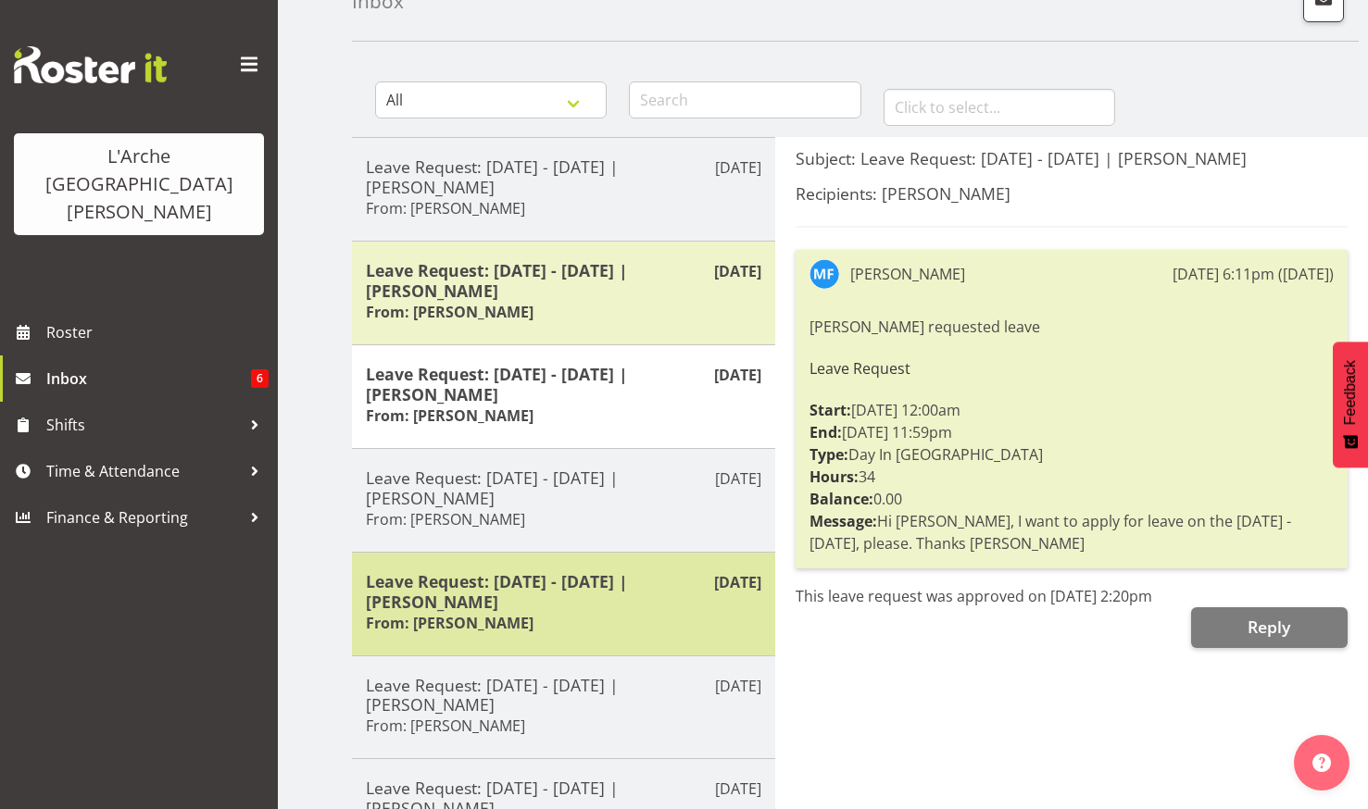
click at [474, 587] on h5 "Leave Request: [DATE] - [DATE] | [PERSON_NAME]" at bounding box center [563, 591] width 395 height 41
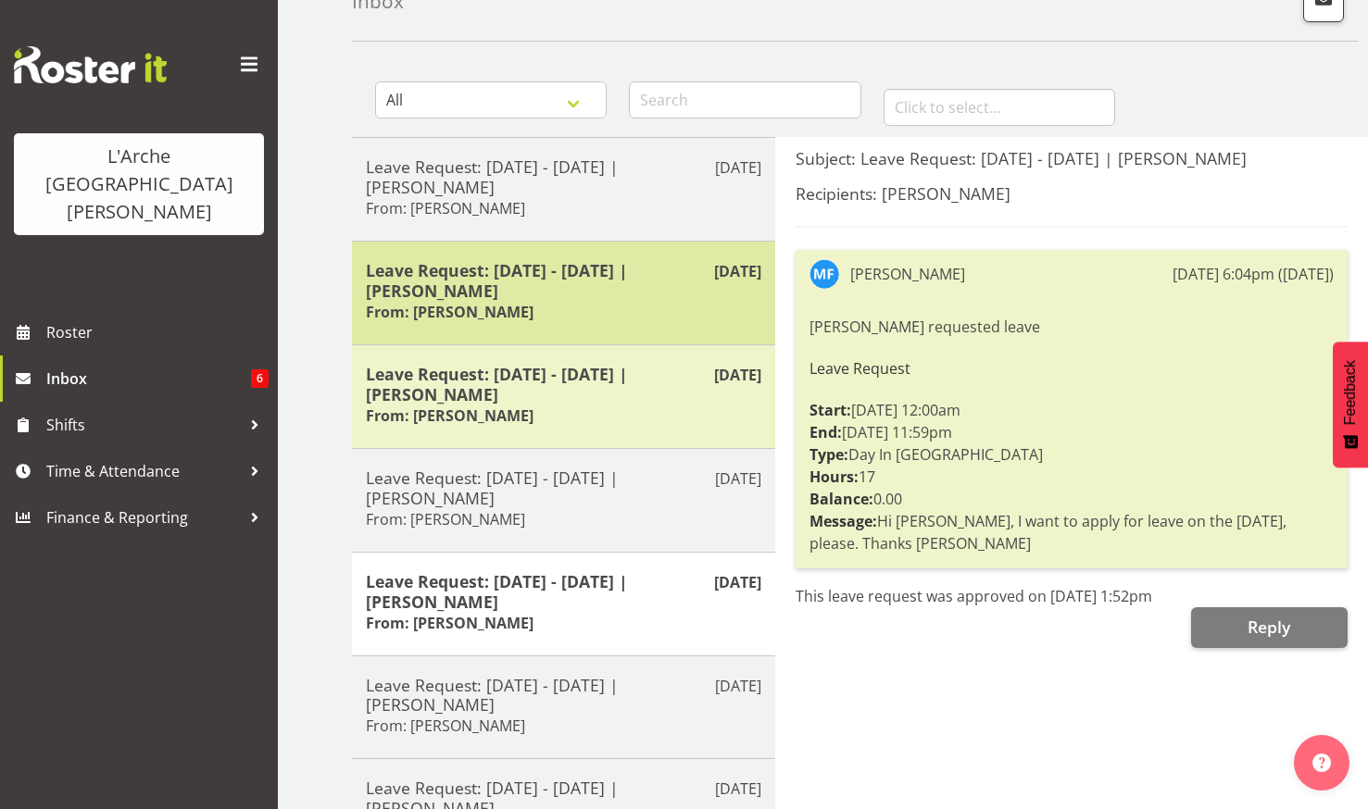
click at [494, 279] on h5 "Leave Request: [DATE] - [DATE] | [PERSON_NAME]" at bounding box center [563, 280] width 395 height 41
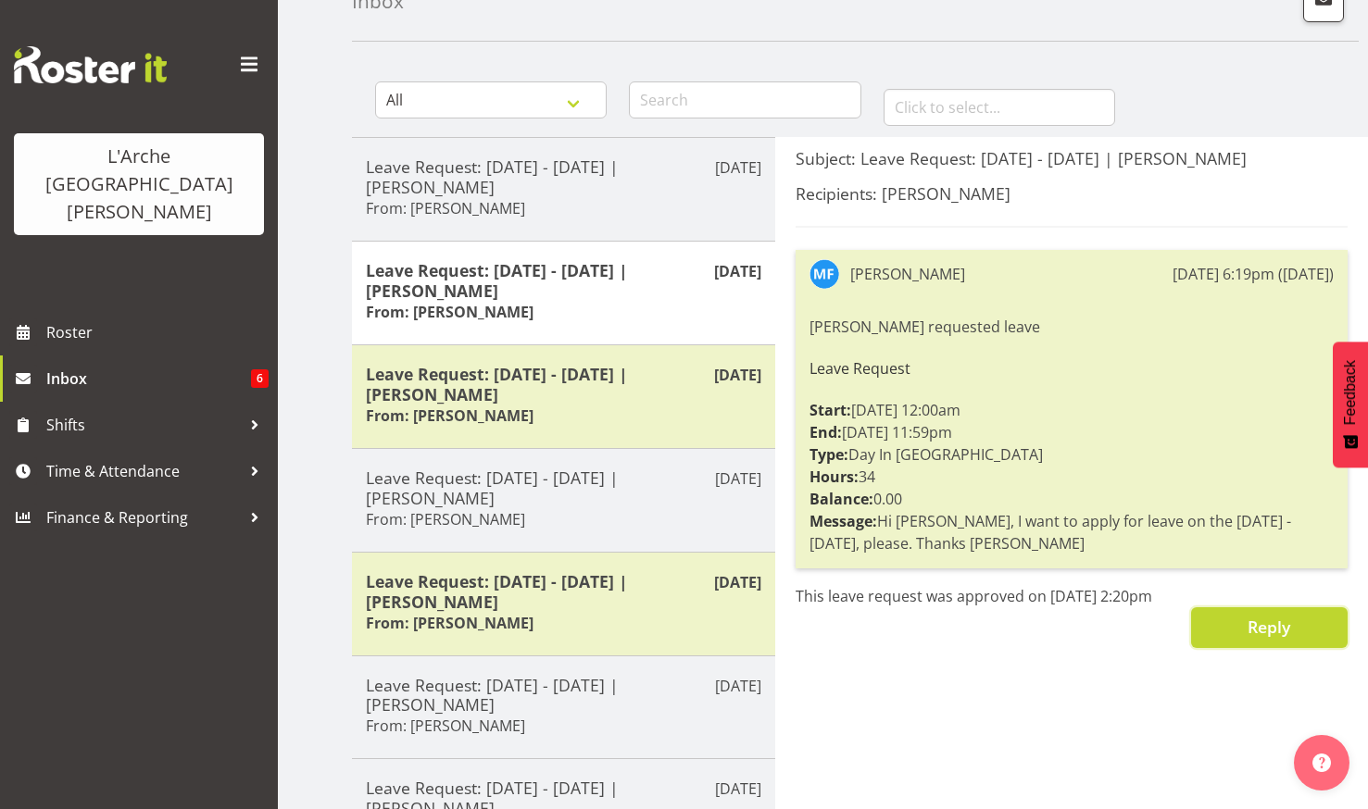
click at [1256, 616] on span "Reply" at bounding box center [1269, 627] width 43 height 22
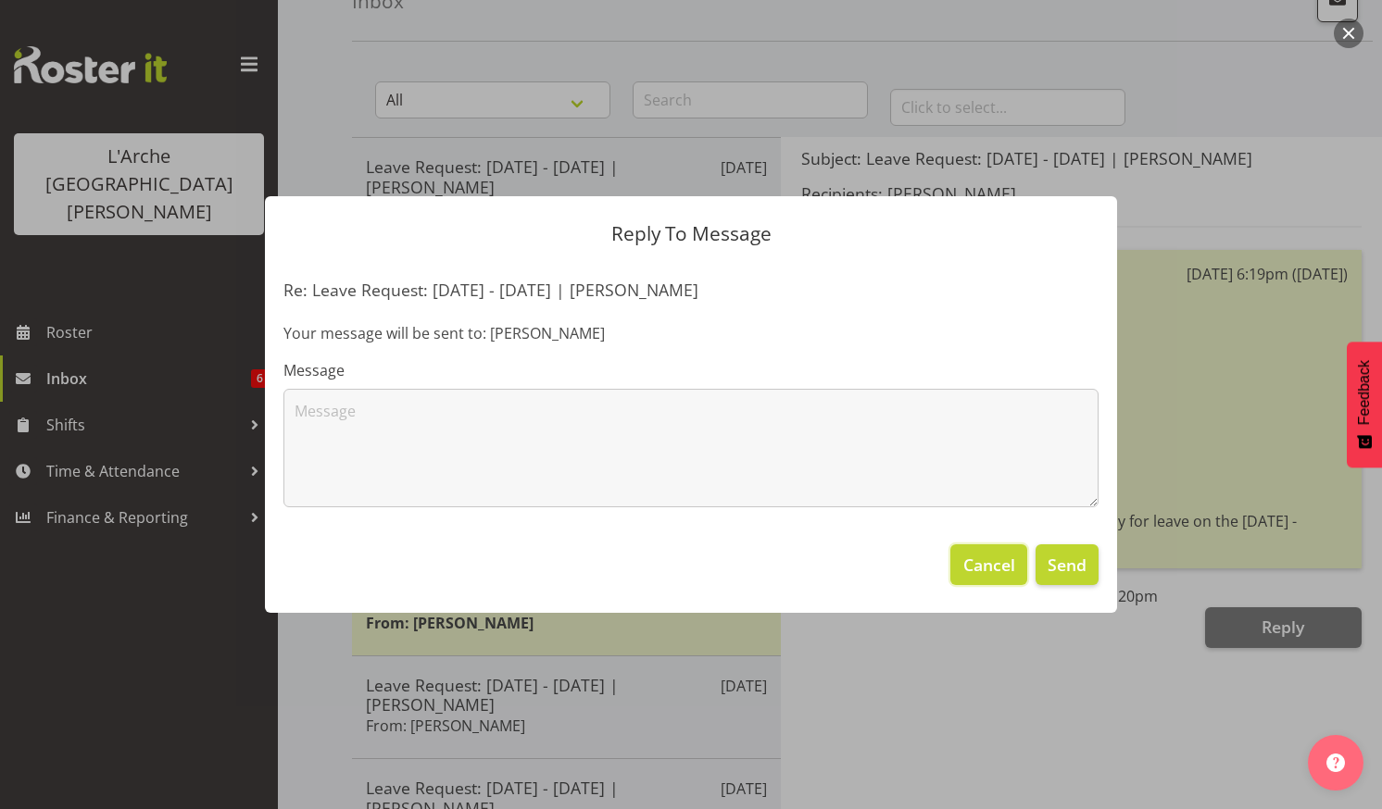
click at [989, 556] on span "Cancel" at bounding box center [989, 565] width 52 height 24
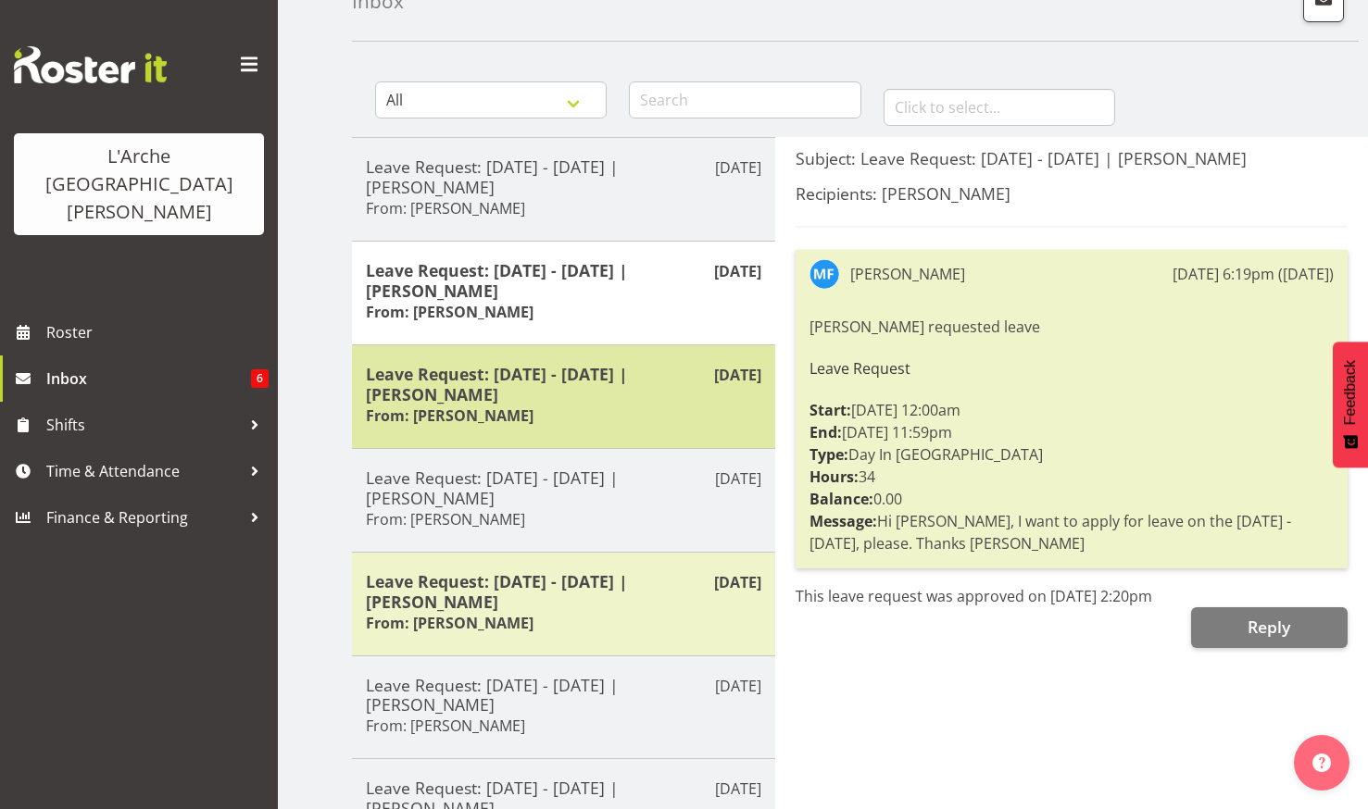
click at [519, 361] on div "[DATE] Leave Request: [DATE] - [DATE] | [PERSON_NAME] From: [PERSON_NAME]" at bounding box center [563, 397] width 423 height 104
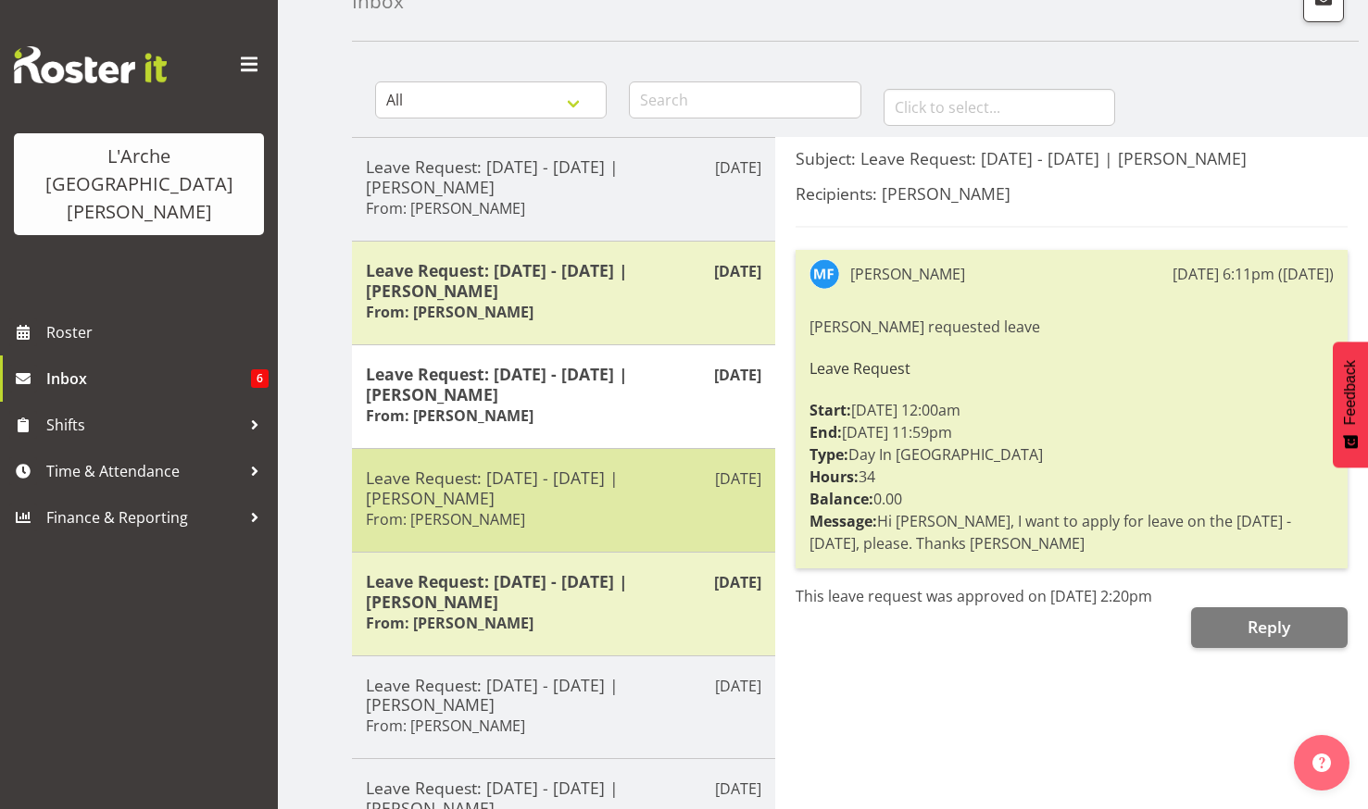
click at [580, 491] on h5 "Leave Request: [DATE] - [DATE] | [PERSON_NAME]" at bounding box center [563, 488] width 395 height 41
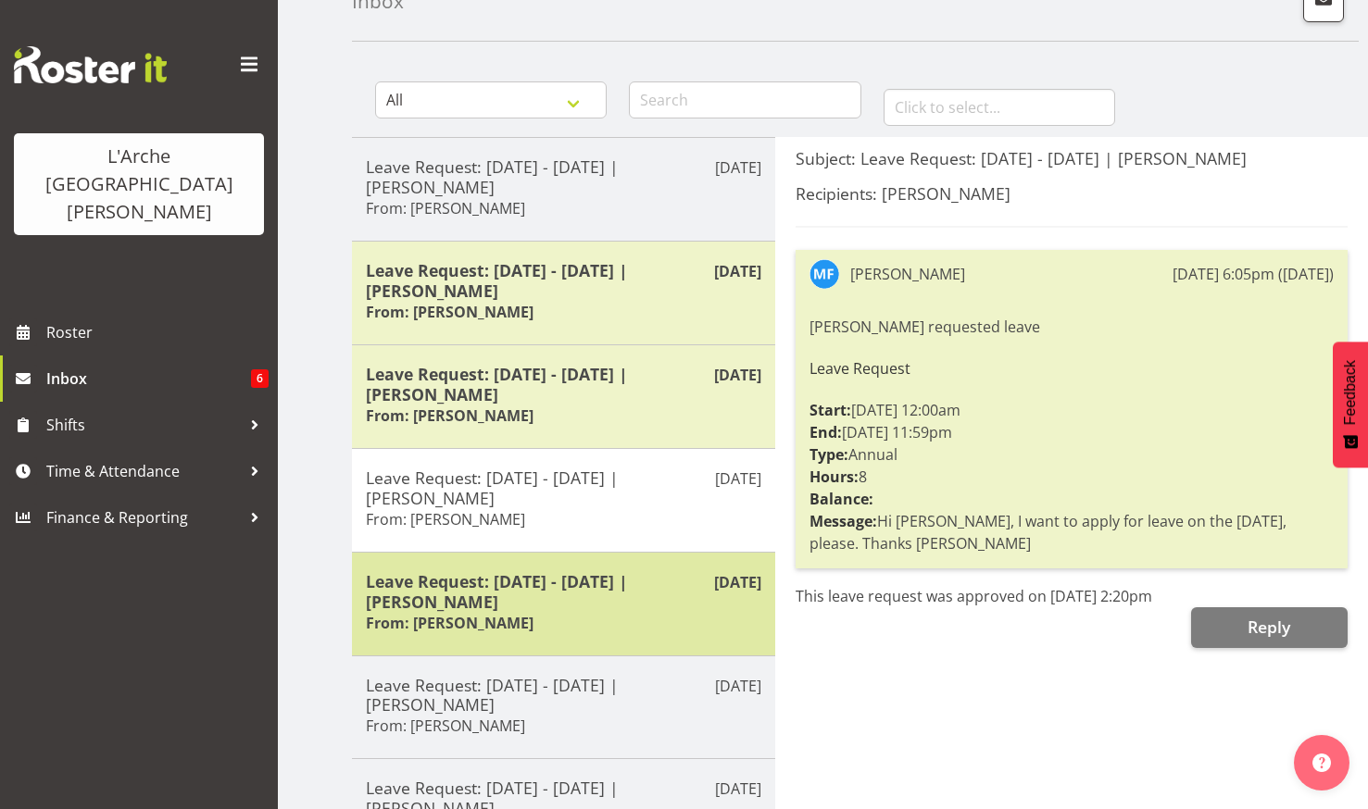
click at [555, 591] on h5 "Leave Request: [DATE] - [DATE] | [PERSON_NAME]" at bounding box center [563, 591] width 395 height 41
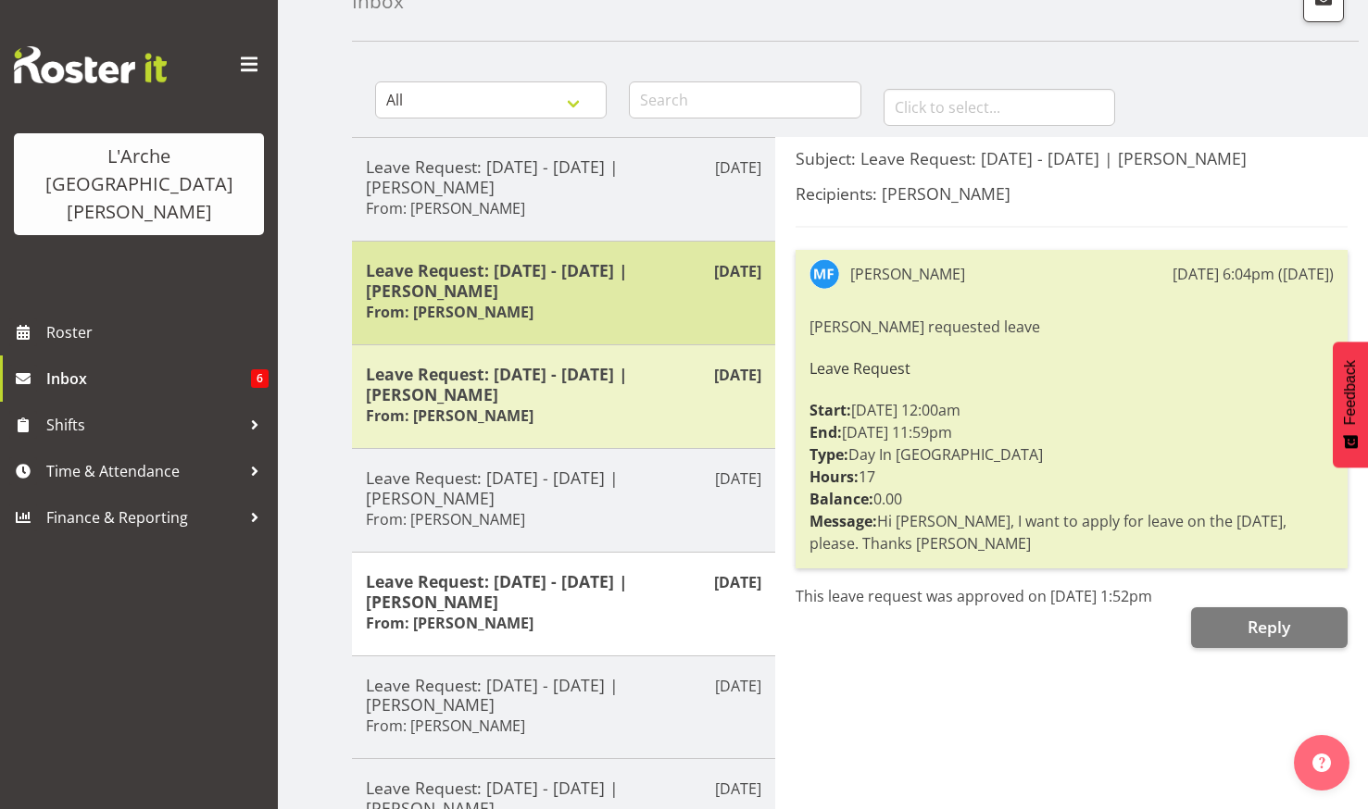
click at [506, 286] on h5 "Leave Request: [DATE] - [DATE] | [PERSON_NAME]" at bounding box center [563, 280] width 395 height 41
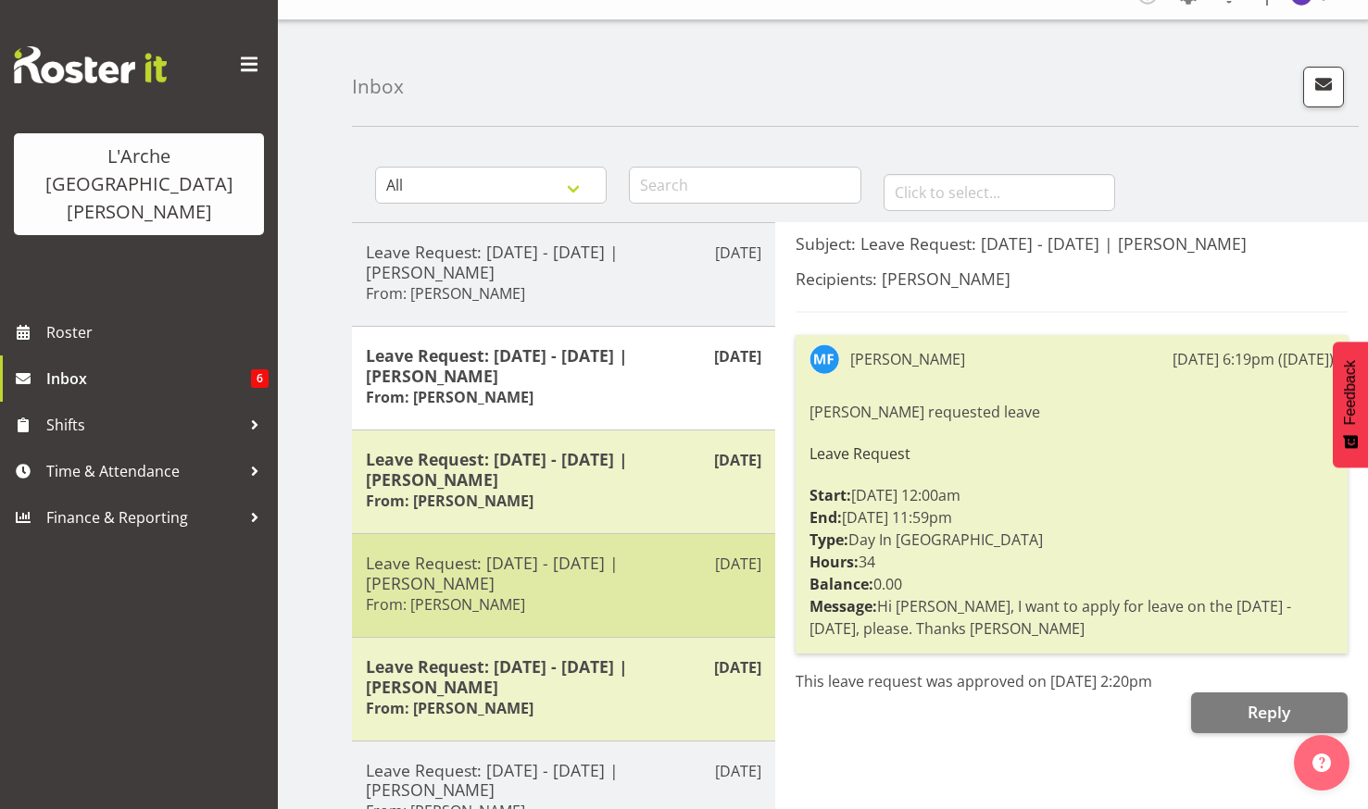
scroll to position [0, 0]
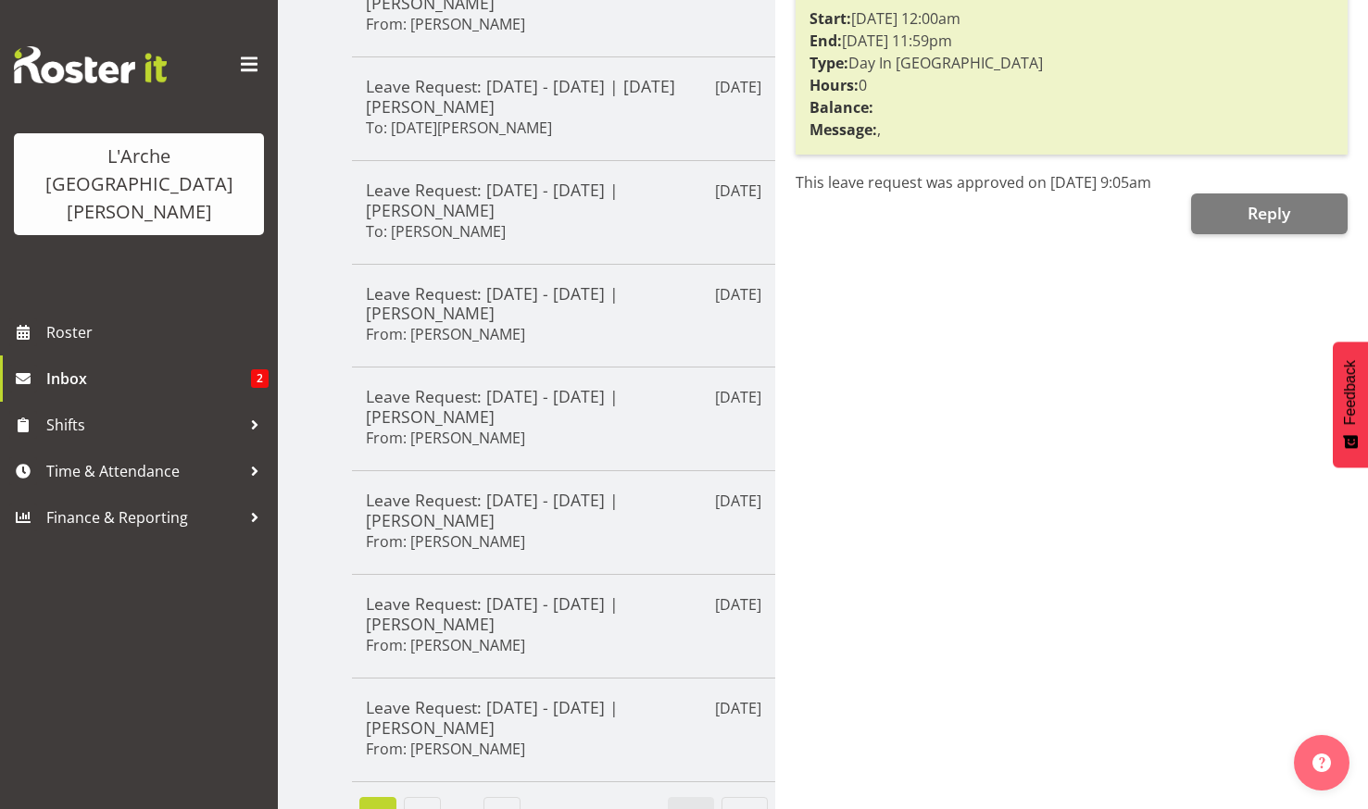
scroll to position [553, 0]
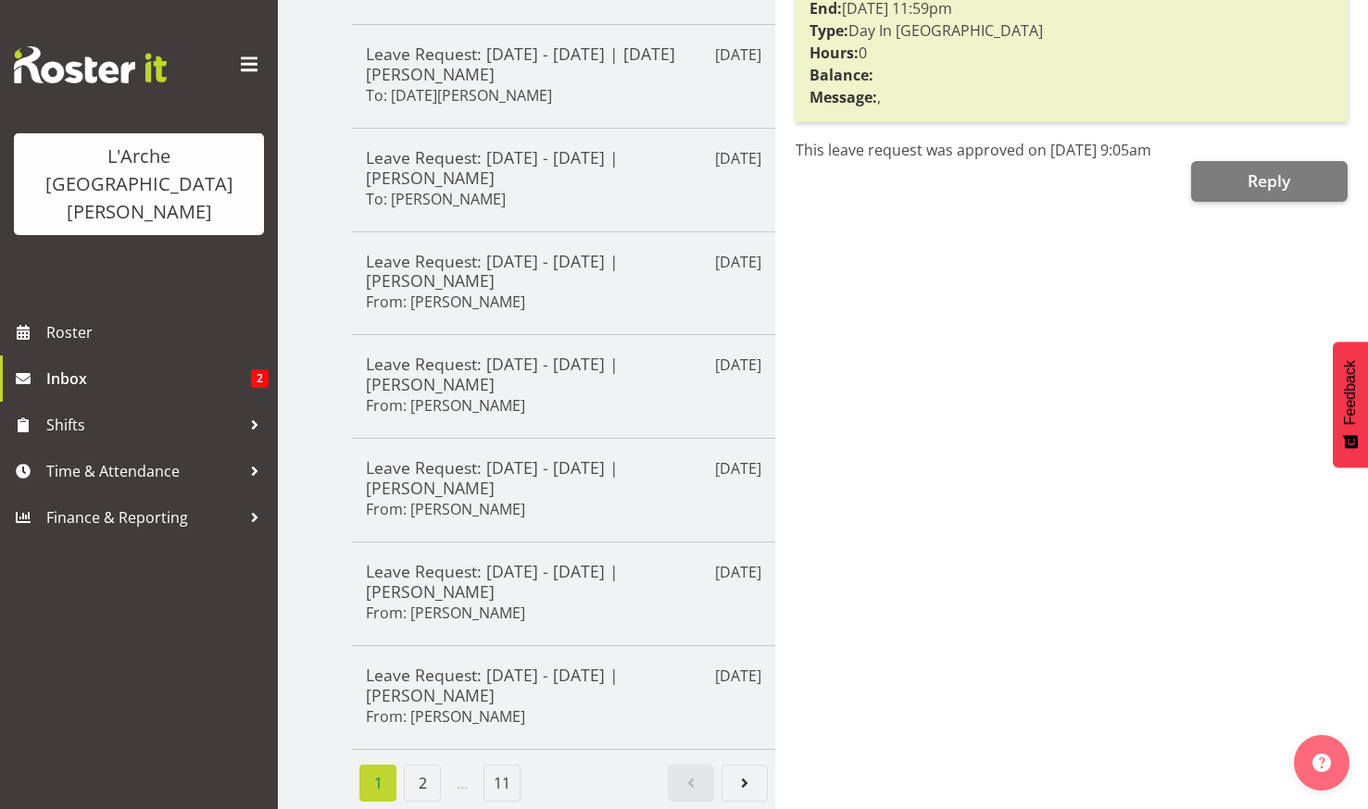
click at [370, 770] on li "1" at bounding box center [378, 783] width 44 height 37
click at [424, 765] on link "2" at bounding box center [422, 783] width 37 height 37
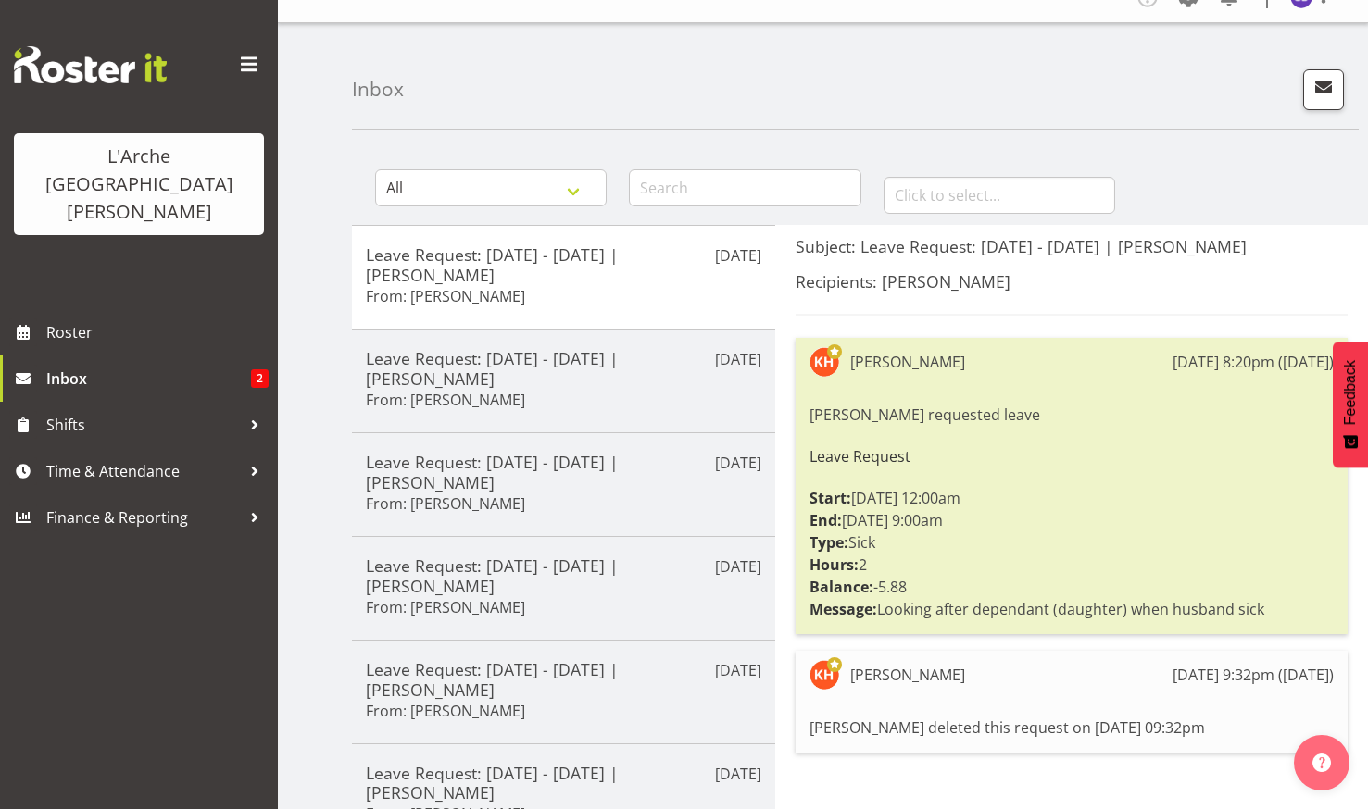
scroll to position [0, 0]
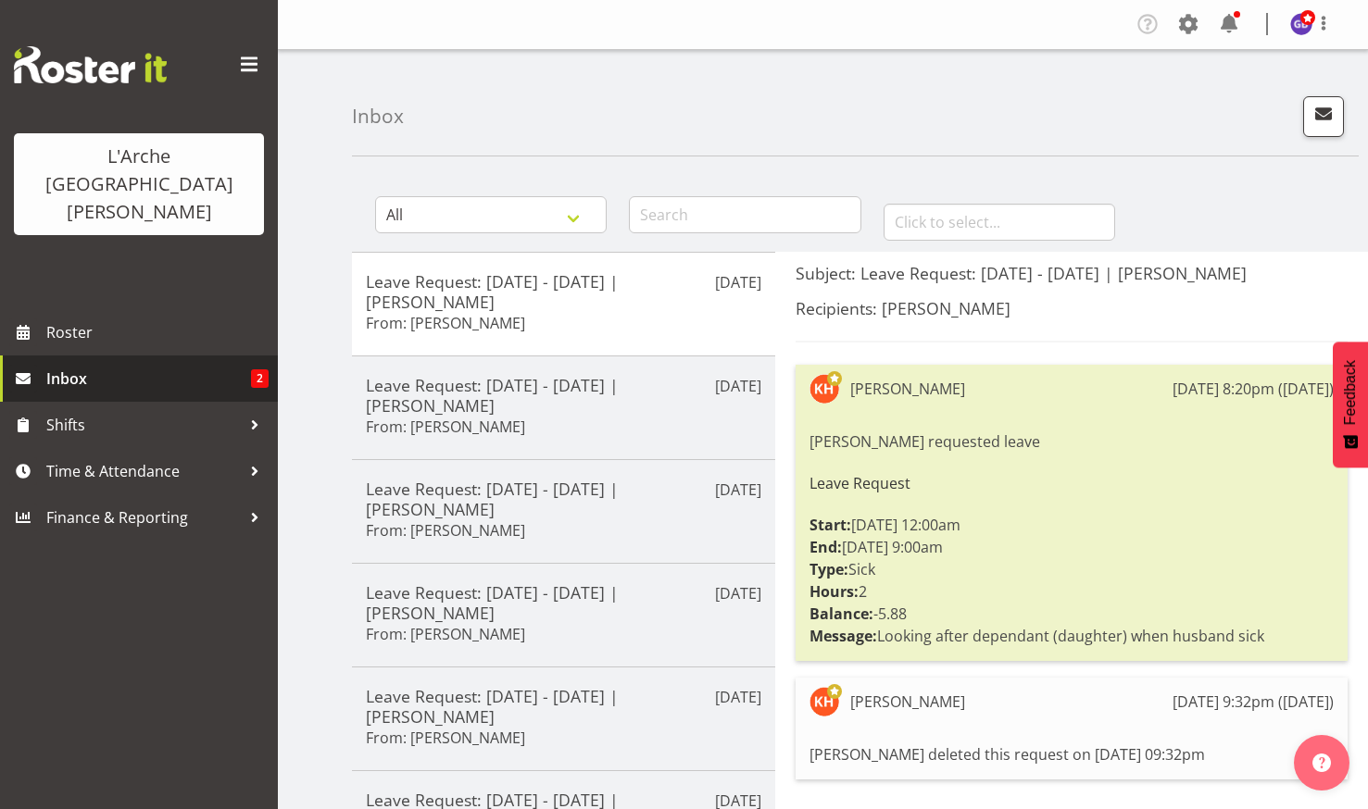
click at [69, 365] on span "Inbox" at bounding box center [148, 379] width 205 height 28
